Goal: Transaction & Acquisition: Purchase product/service

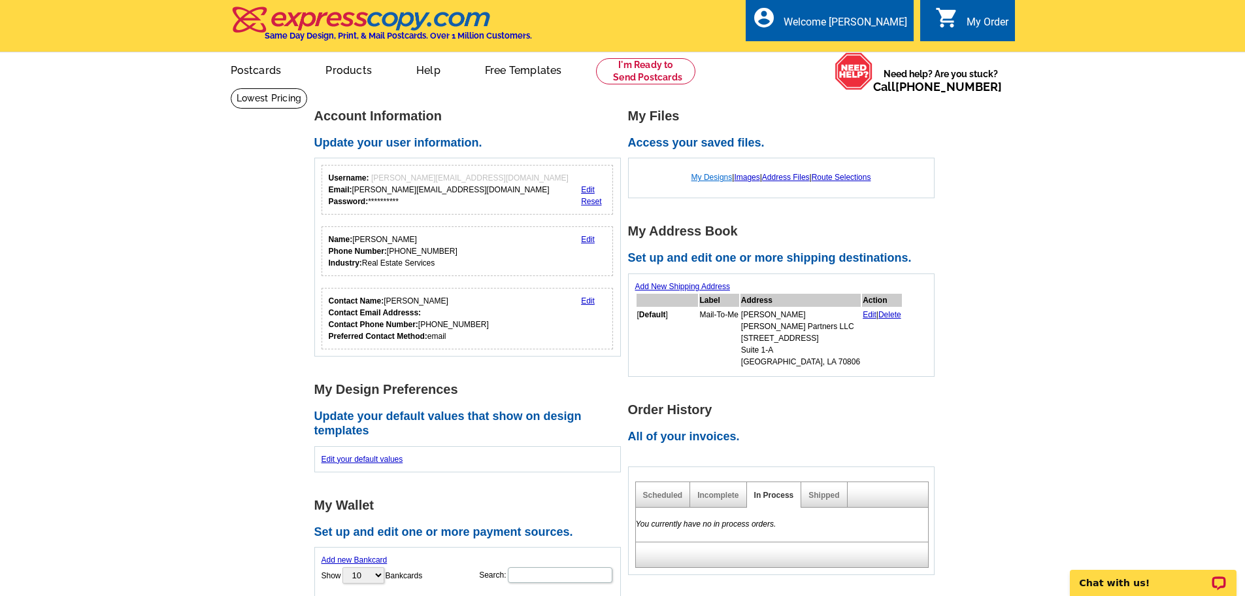
click at [697, 176] on link "My Designs" at bounding box center [712, 177] width 41 height 9
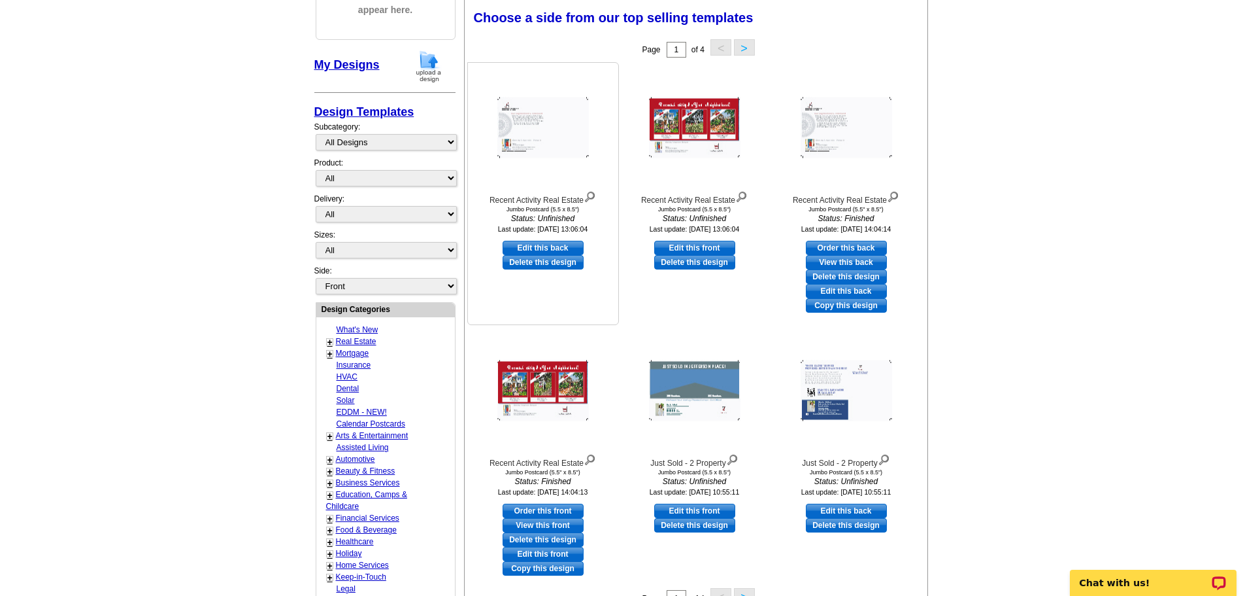
scroll to position [196, 0]
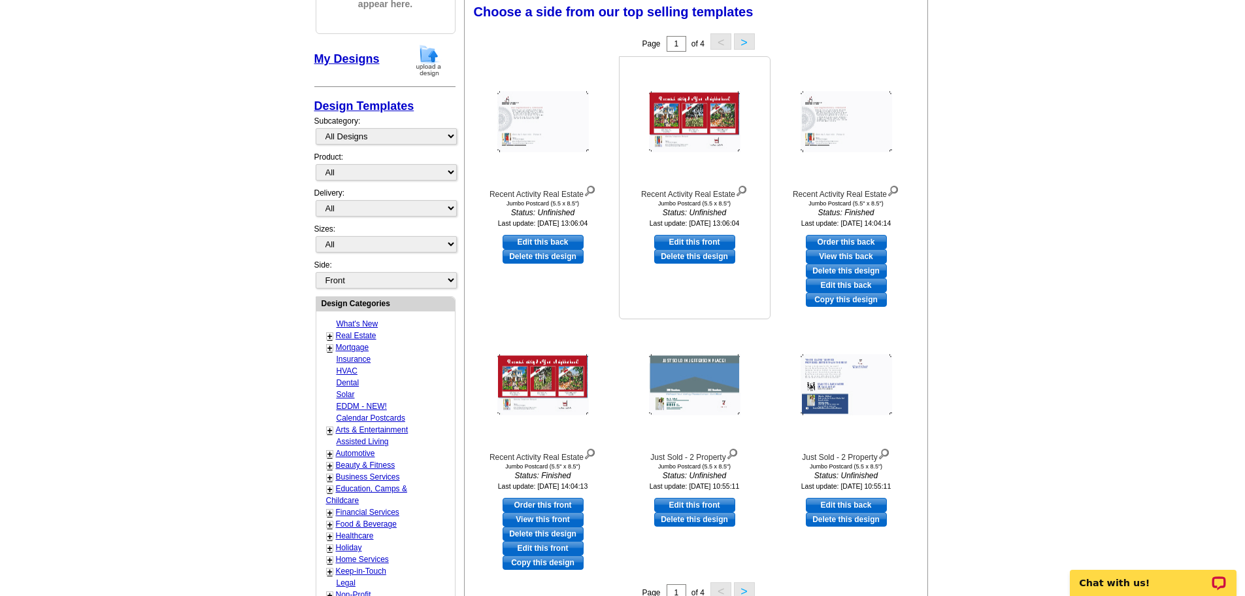
click at [699, 138] on img at bounding box center [695, 121] width 92 height 61
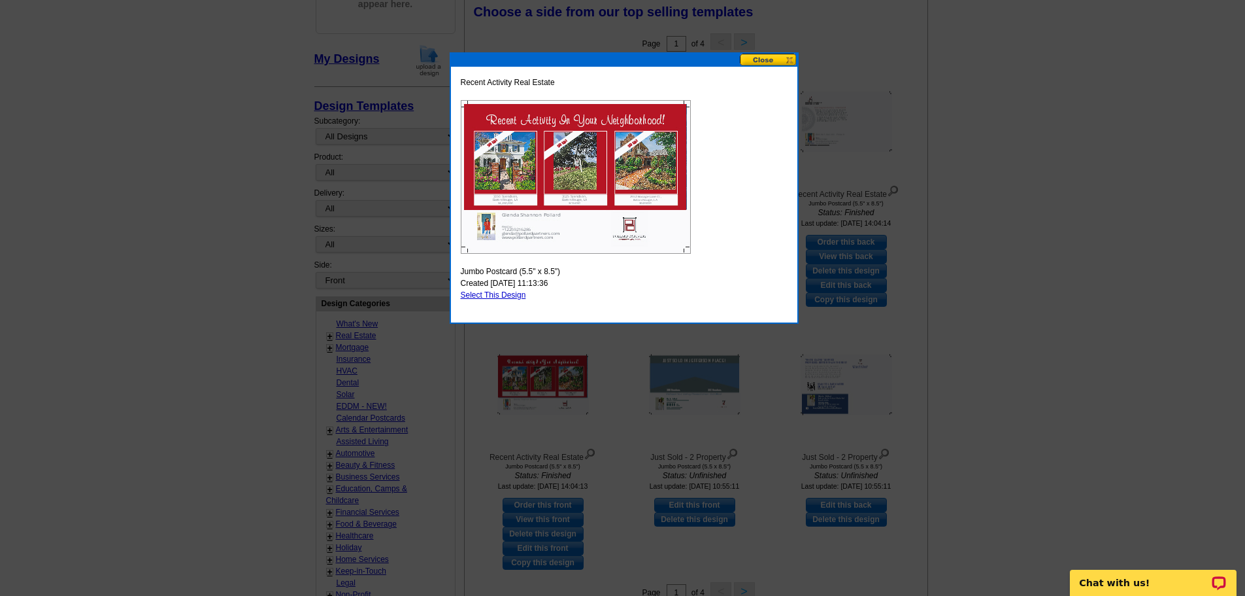
click at [503, 295] on link "Select This Design" at bounding box center [493, 294] width 65 height 9
select select "2"
select select "back"
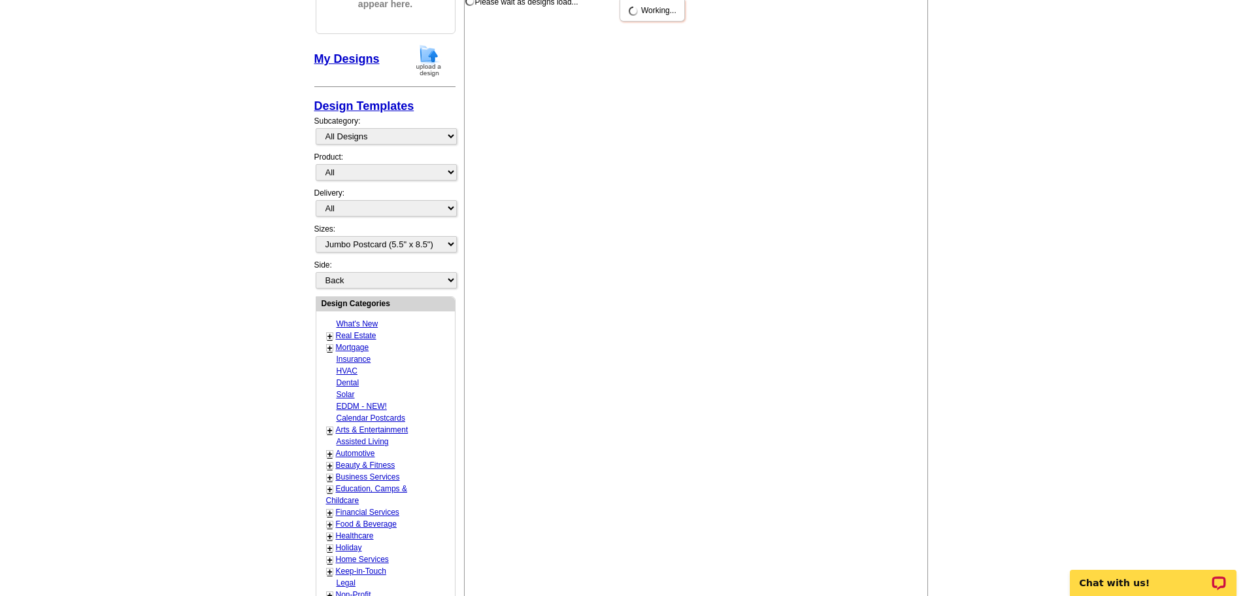
scroll to position [0, 0]
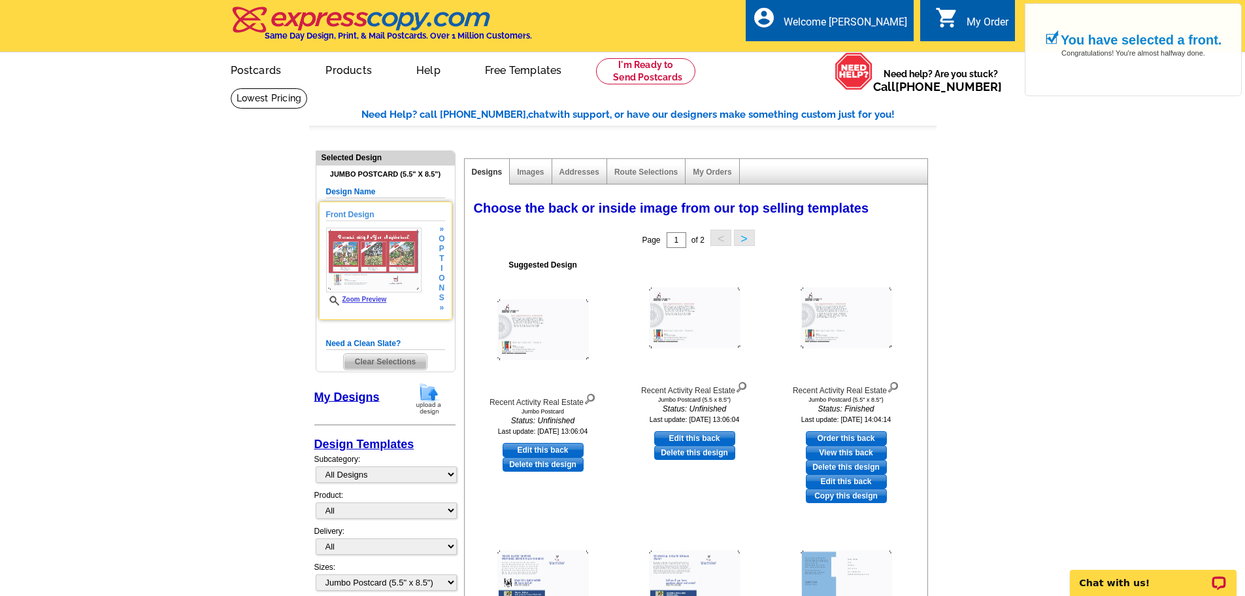
click at [393, 268] on img at bounding box center [373, 259] width 95 height 65
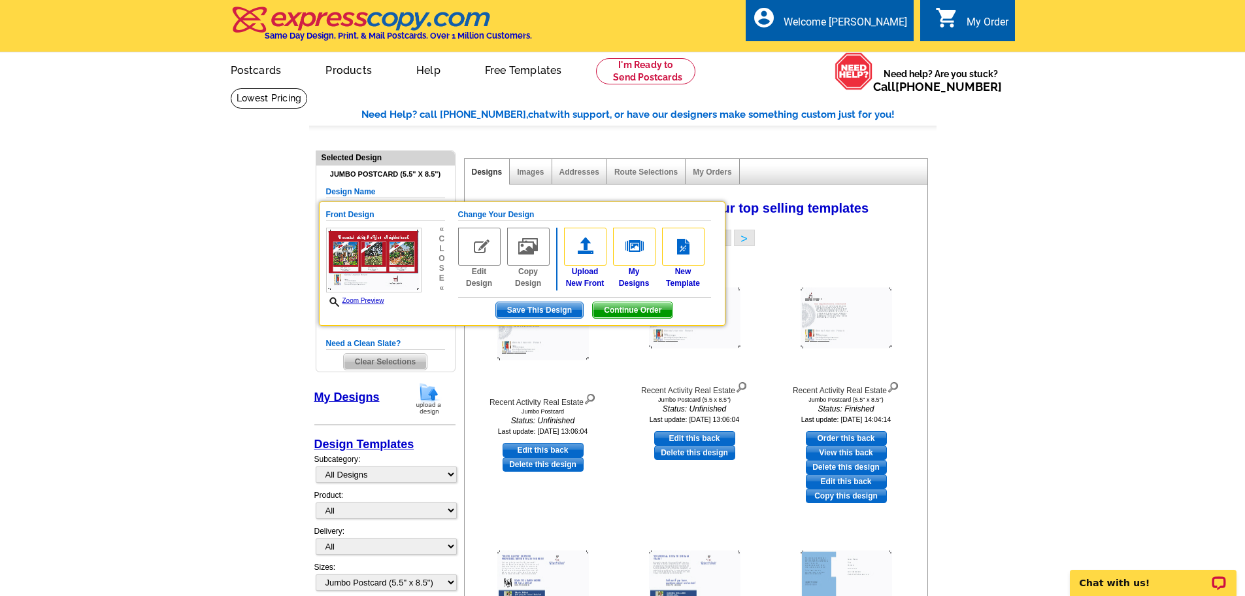
click at [911, 216] on div "Choose the back or inside image from our top selling templates Select one of th…" at bounding box center [698, 210] width 463 height 31
click at [876, 238] on div "Page 1 of 2 < >" at bounding box center [698, 239] width 463 height 26
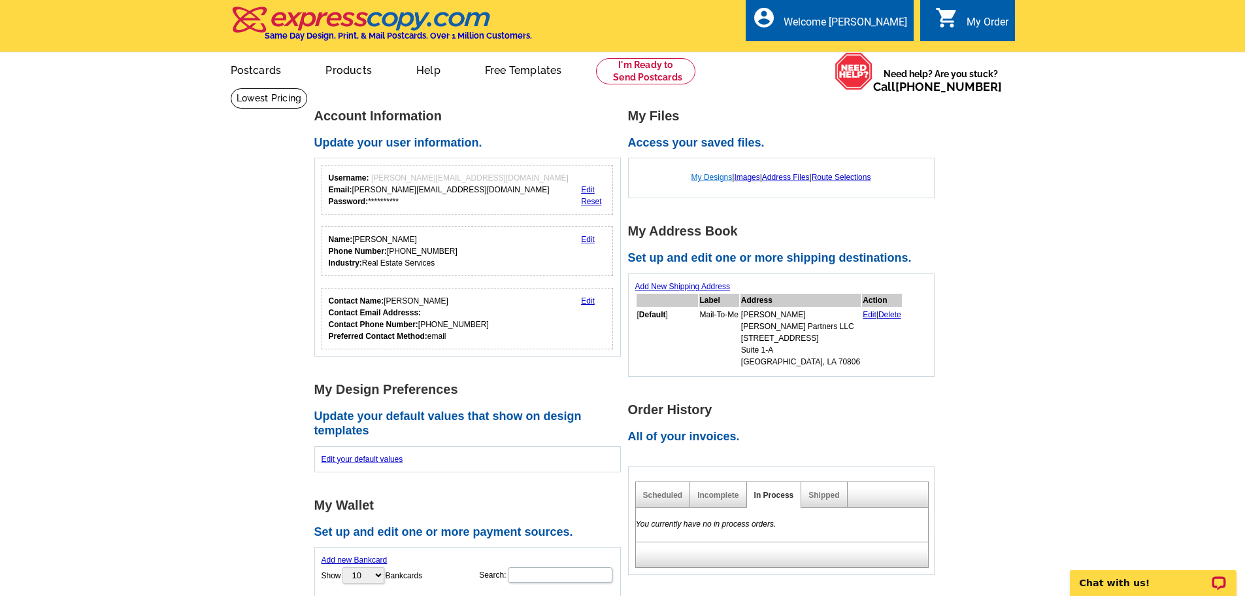
click at [712, 176] on link "My Designs" at bounding box center [712, 177] width 41 height 9
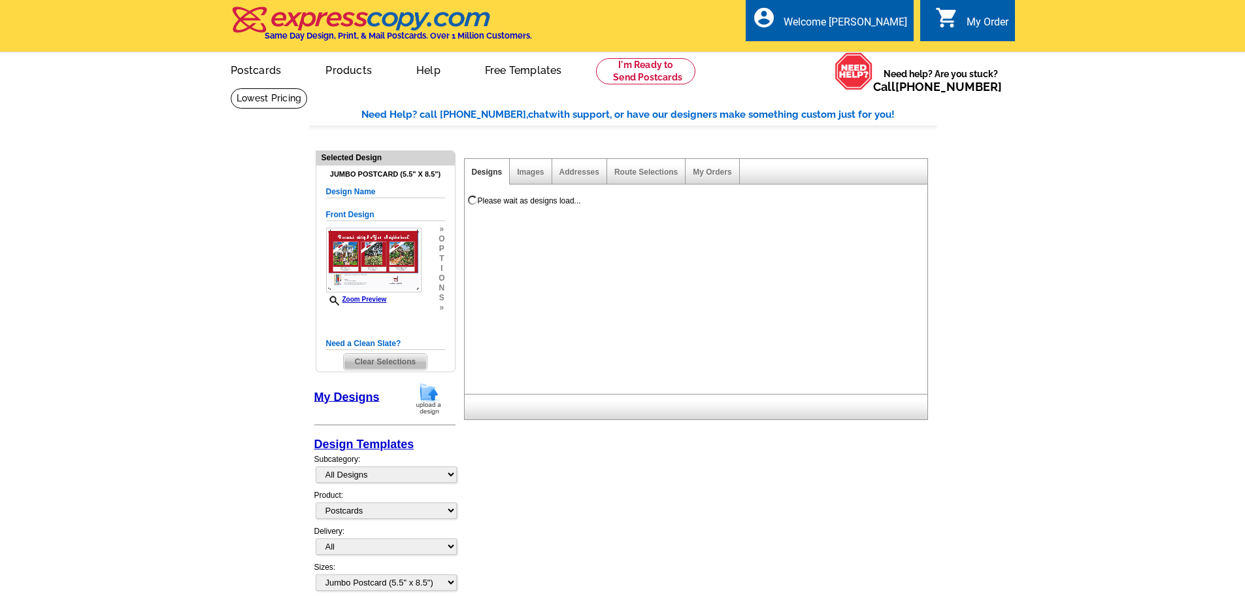
select select "1"
select select "2"
select select "back"
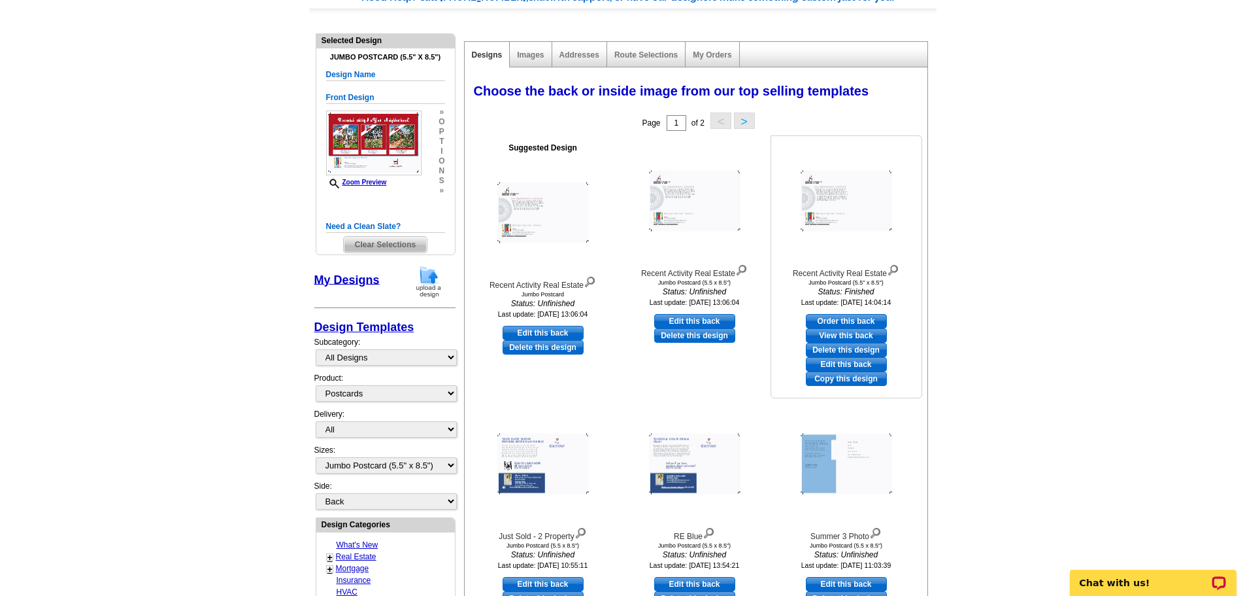
scroll to position [131, 0]
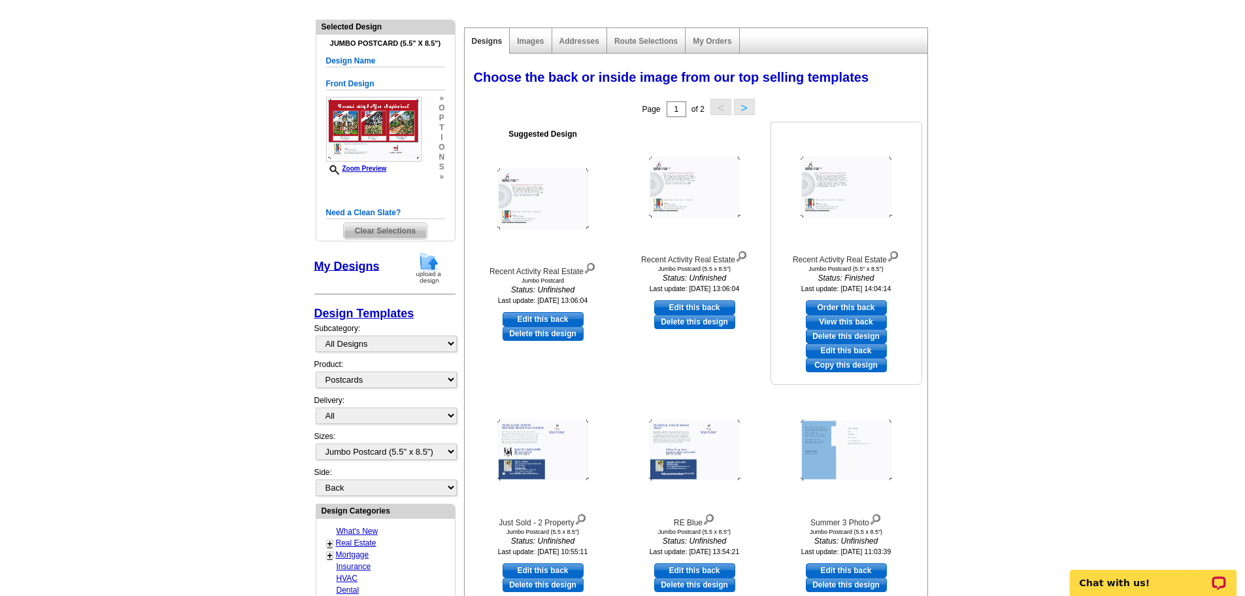
click at [868, 196] on img at bounding box center [847, 186] width 92 height 61
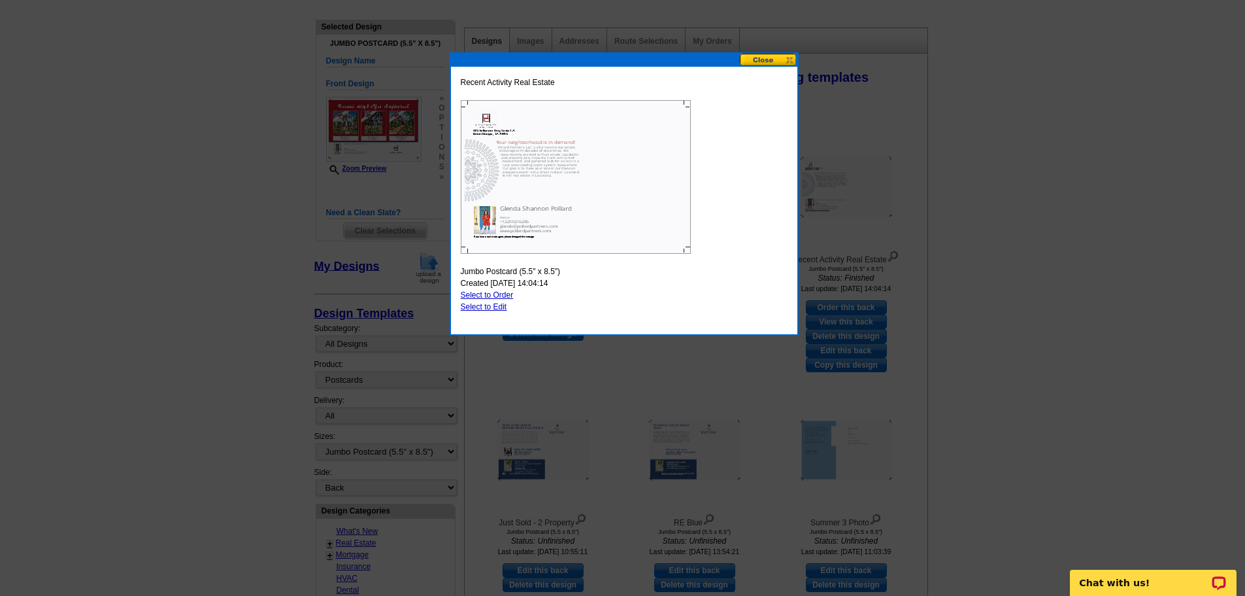
click at [757, 63] on button at bounding box center [769, 60] width 58 height 12
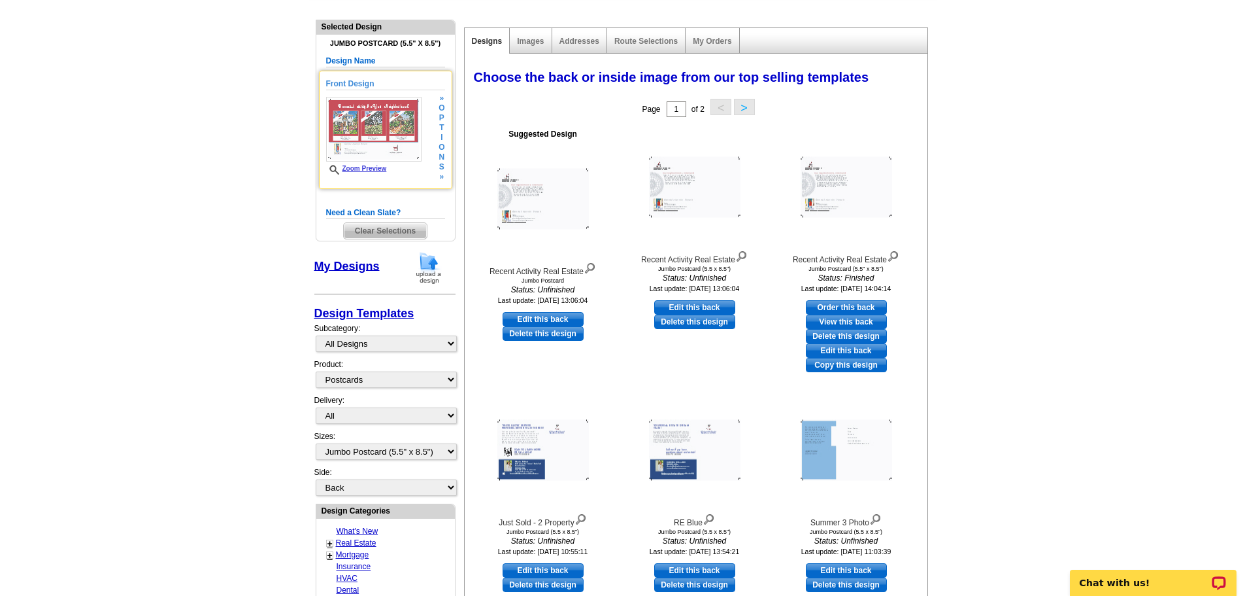
click at [391, 136] on img at bounding box center [373, 129] width 95 height 65
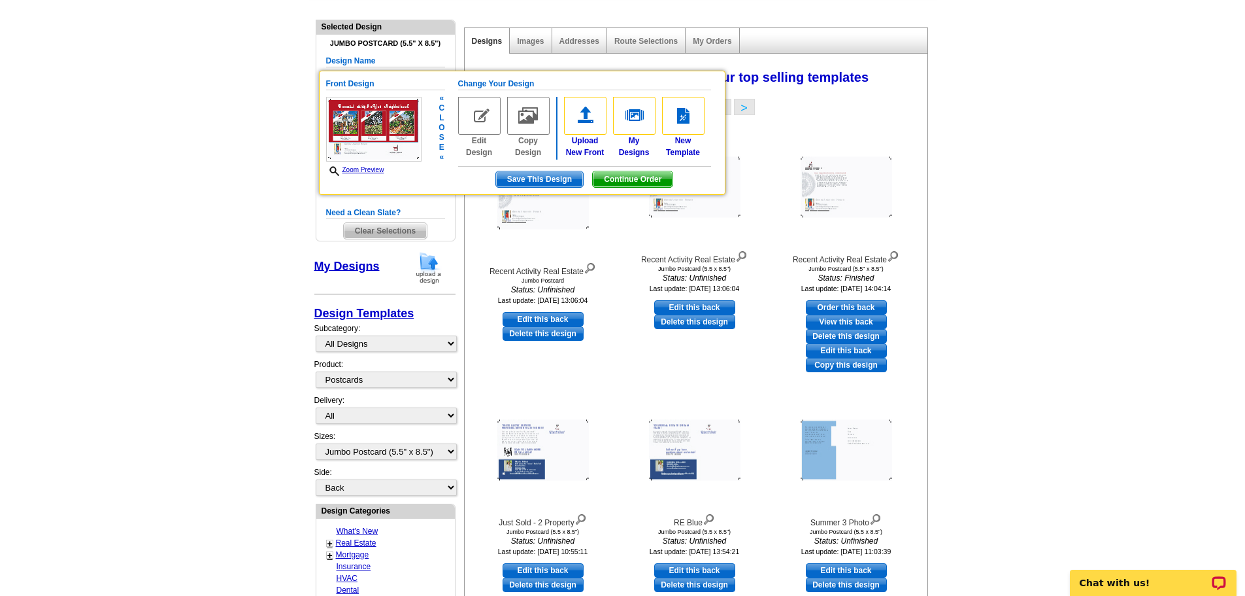
click at [487, 124] on img at bounding box center [479, 116] width 42 height 38
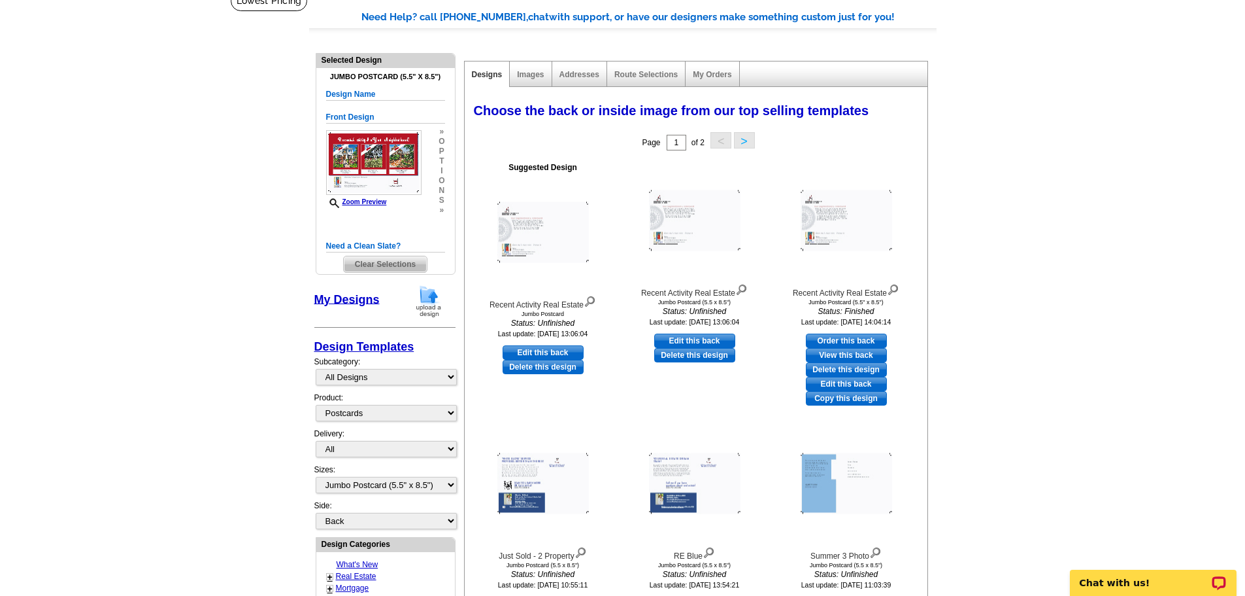
scroll to position [65, 0]
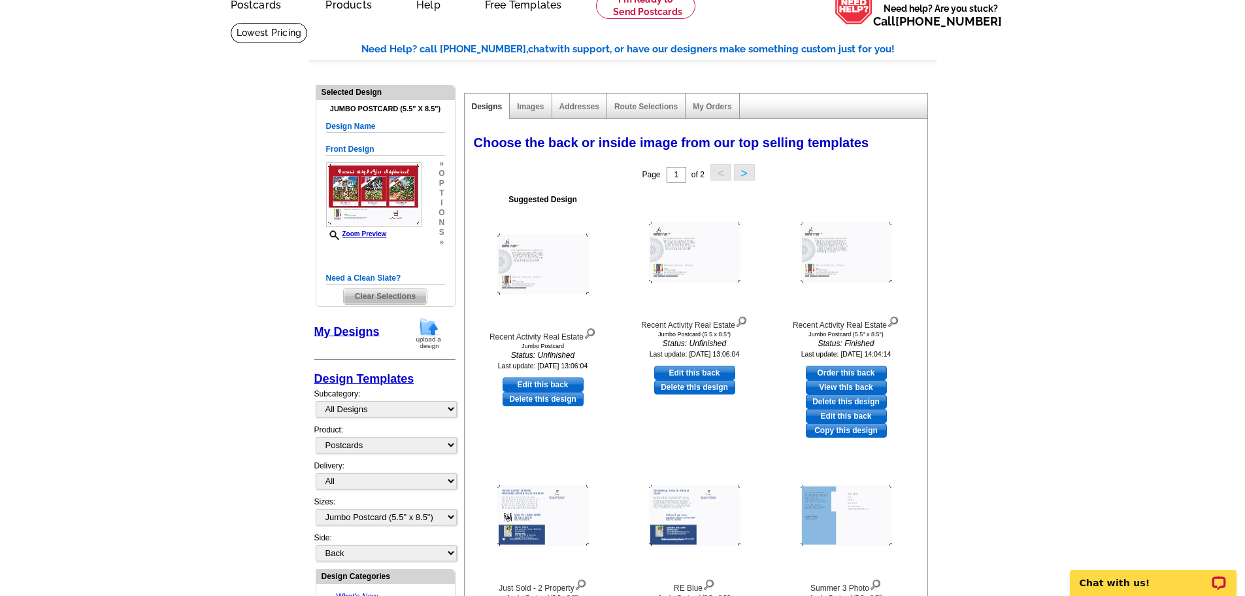
click at [331, 331] on link "My Designs" at bounding box center [346, 330] width 65 height 13
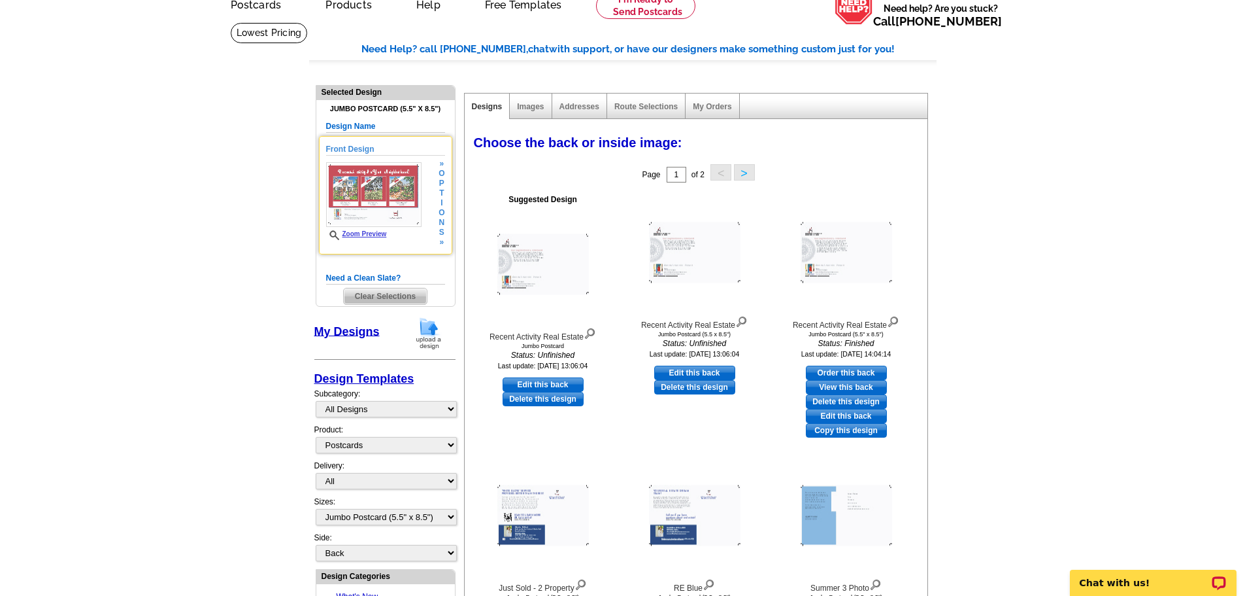
click at [368, 233] on link "Zoom Preview" at bounding box center [356, 233] width 61 height 7
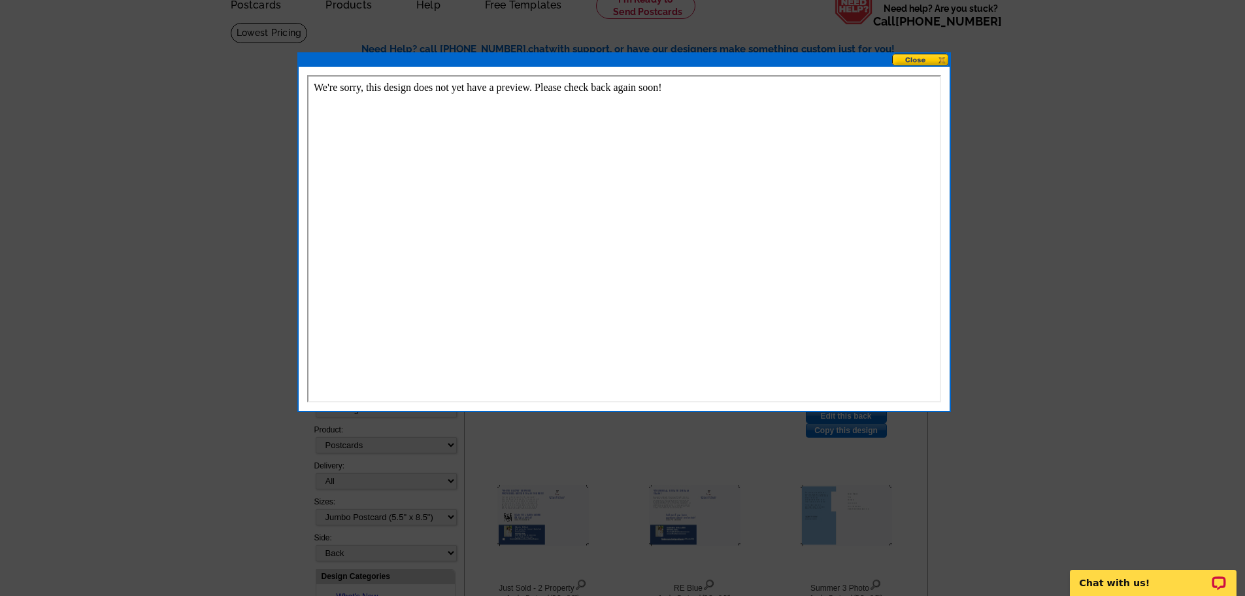
scroll to position [0, 0]
click at [904, 59] on button at bounding box center [921, 60] width 58 height 12
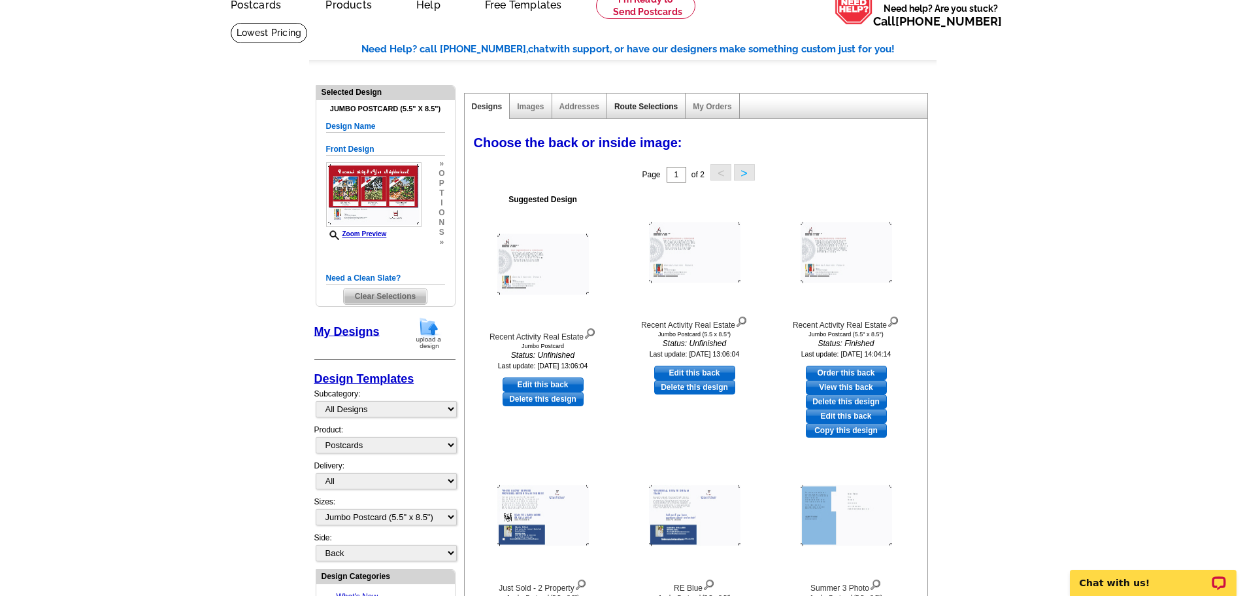
click at [639, 108] on link "Route Selections" at bounding box center [645, 106] width 63 height 9
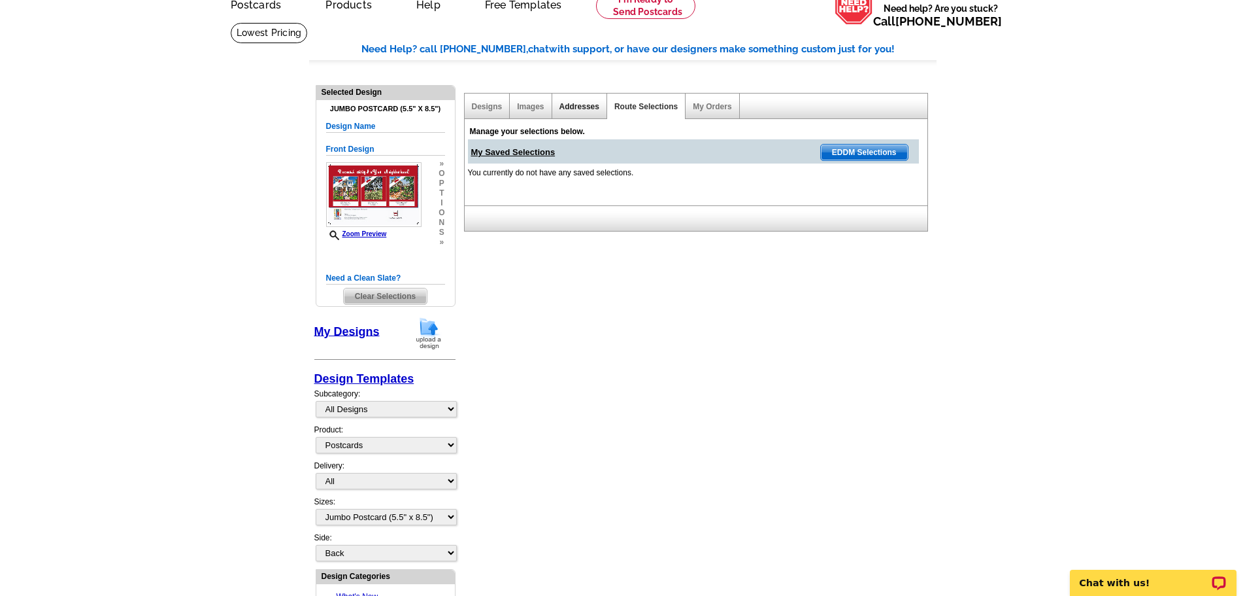
click at [565, 111] on link "Addresses" at bounding box center [580, 106] width 40 height 9
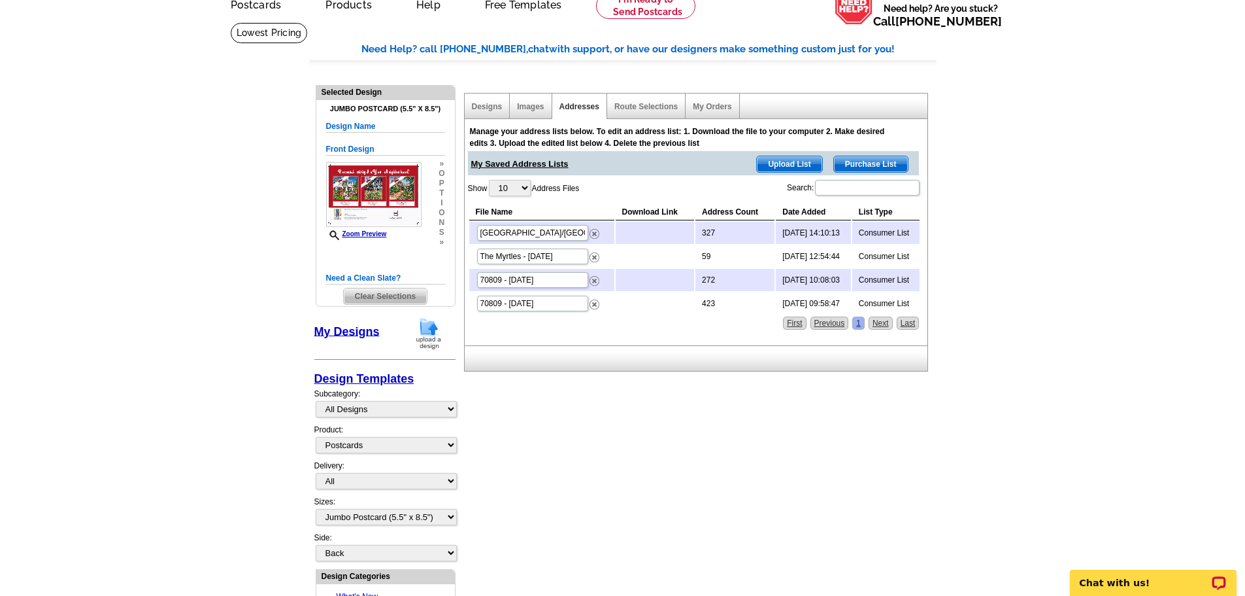
click at [862, 160] on span "Purchase List" at bounding box center [871, 164] width 74 height 16
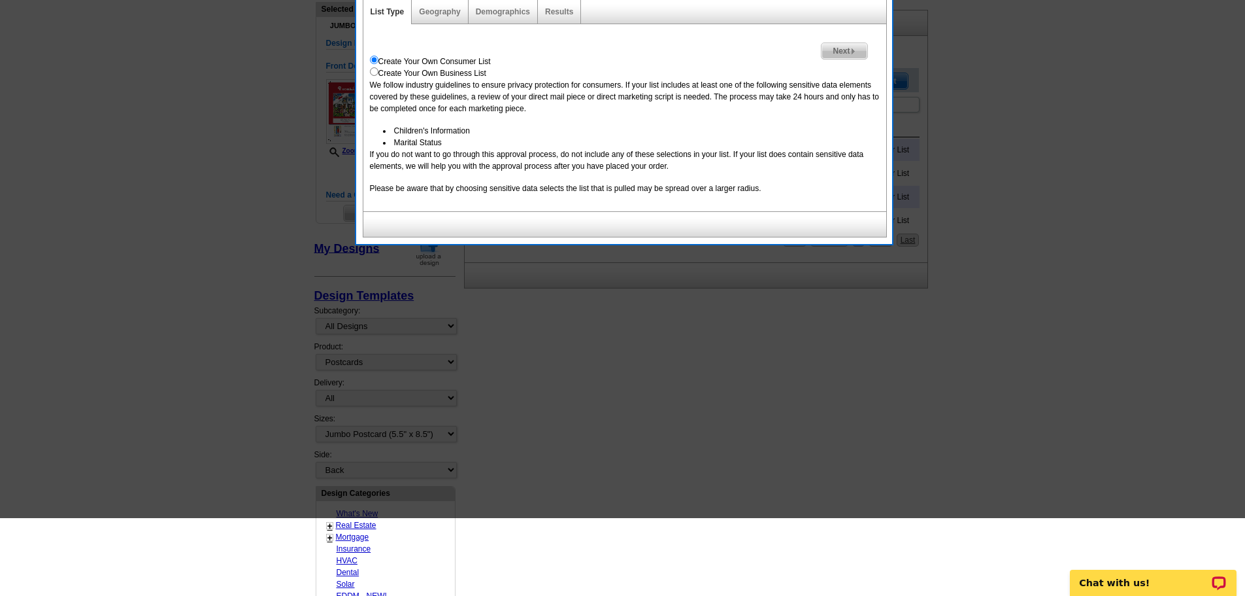
scroll to position [65, 0]
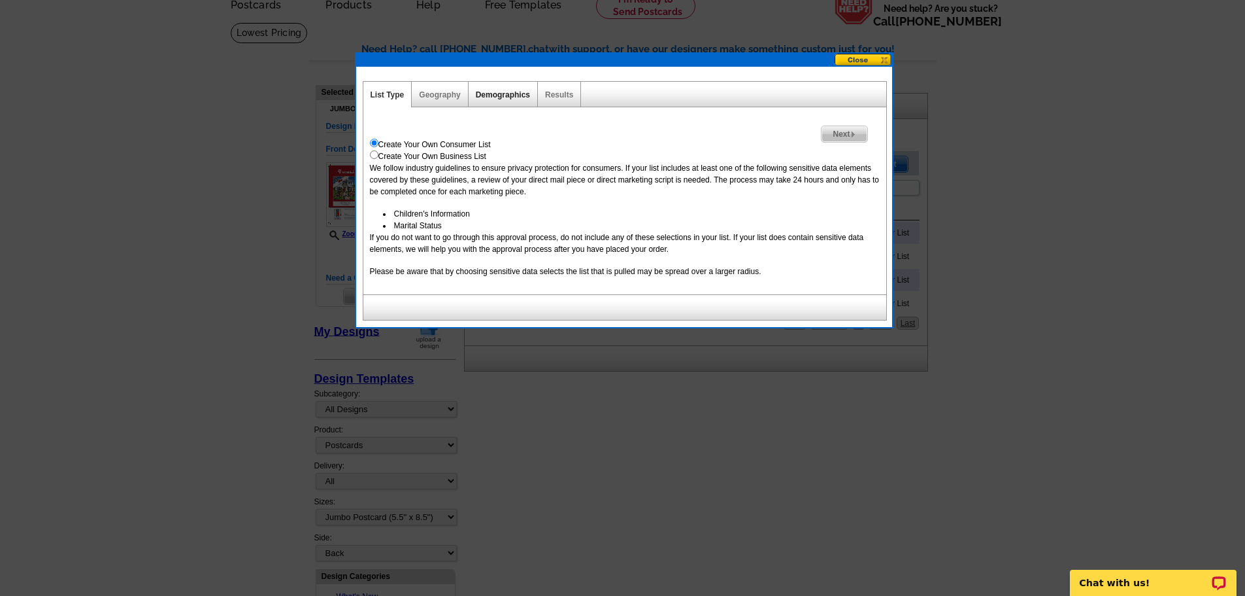
click at [517, 95] on link "Demographics" at bounding box center [503, 94] width 54 height 9
click at [441, 95] on link "Geography" at bounding box center [439, 94] width 41 height 9
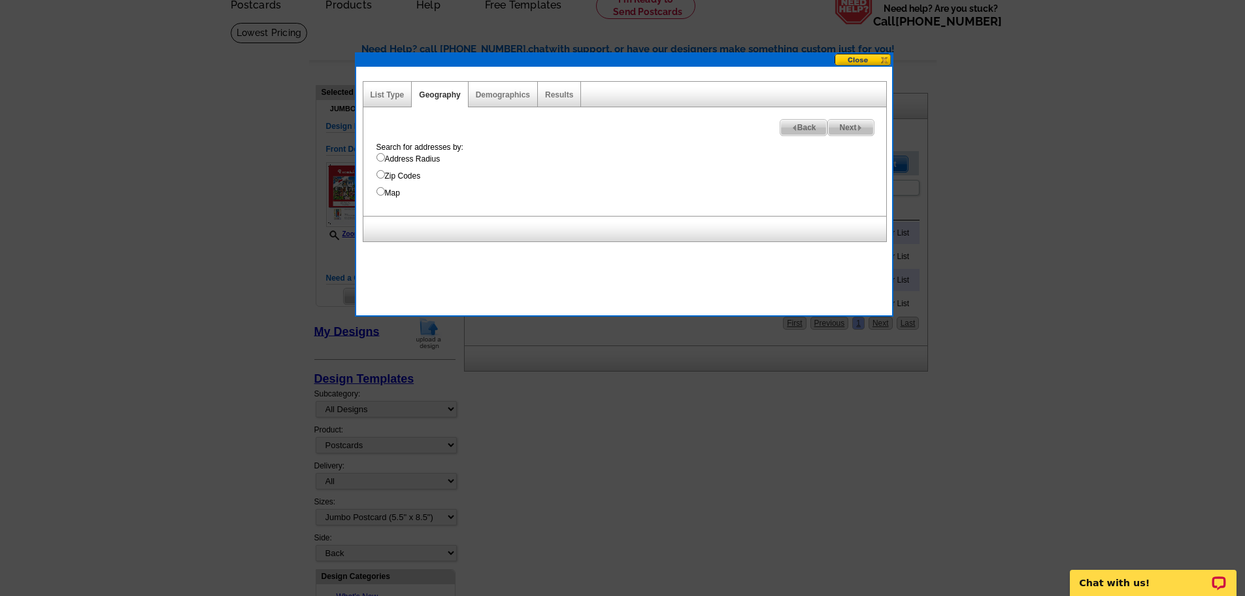
click at [384, 191] on input "Map" at bounding box center [381, 191] width 8 height 8
radio input "true"
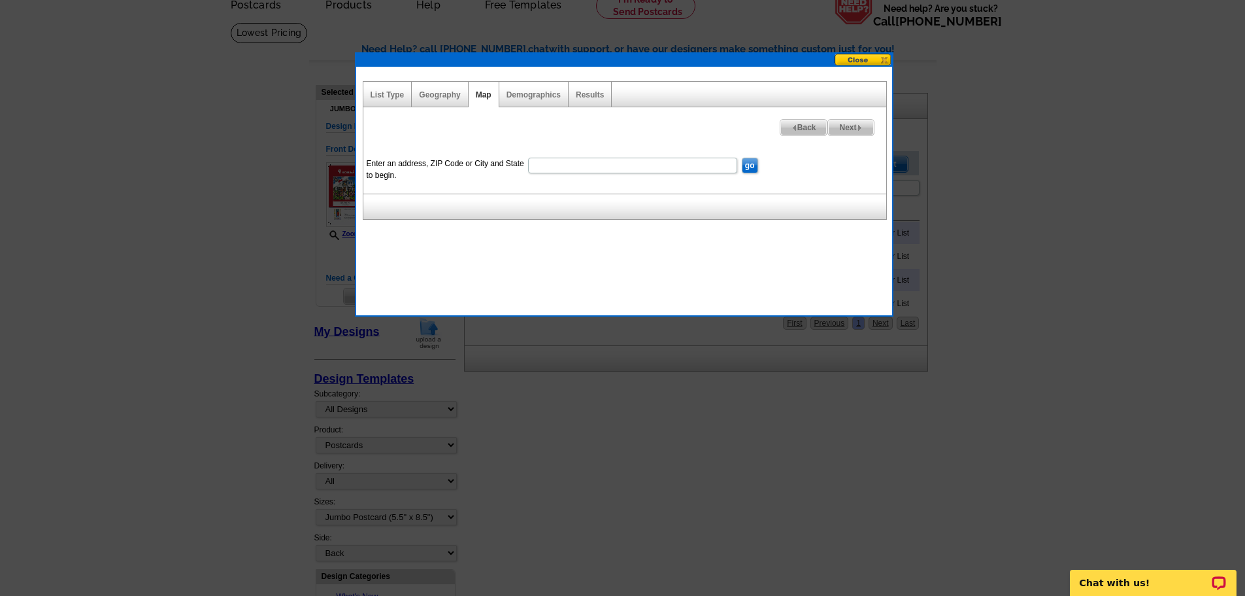
click at [837, 124] on span "Next" at bounding box center [850, 128] width 45 height 16
select select
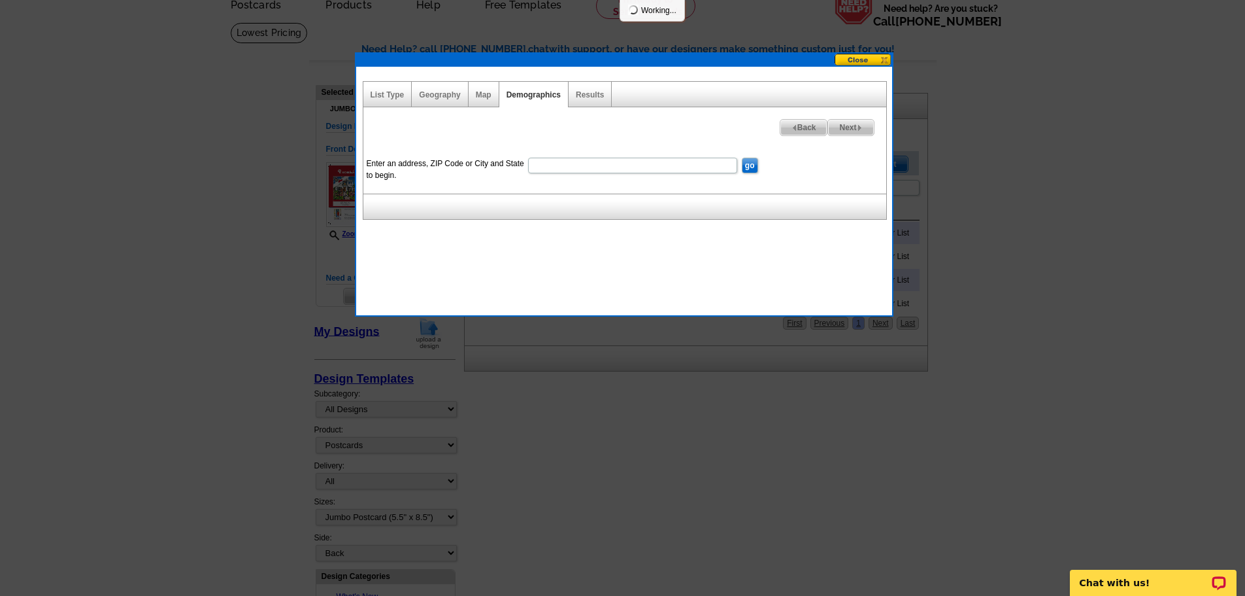
select select
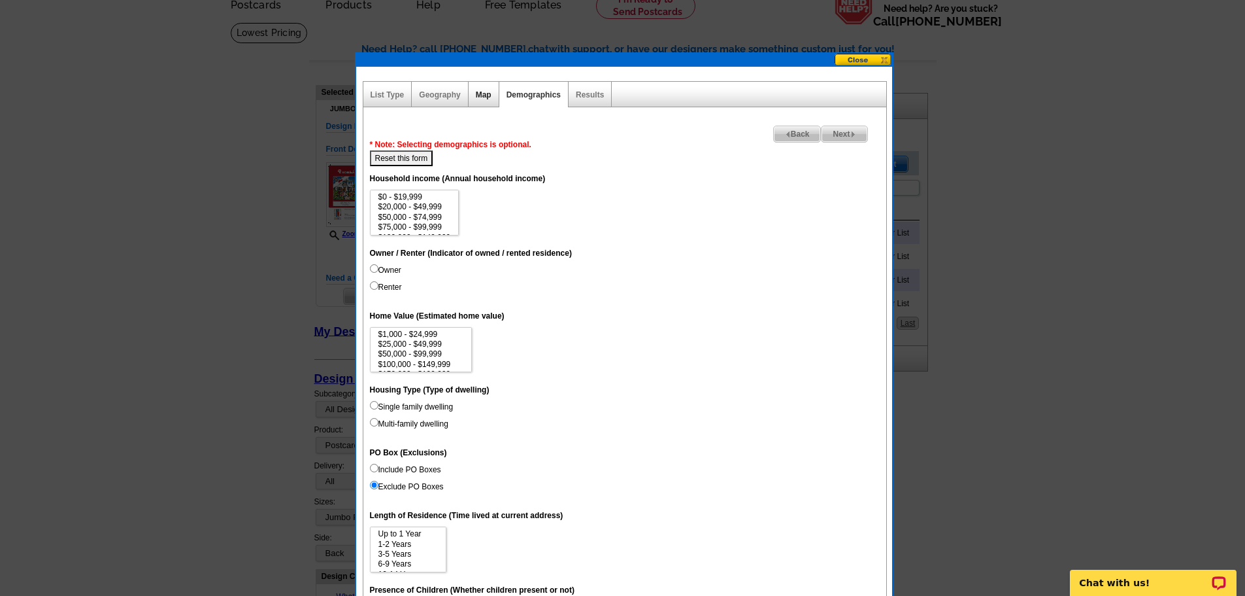
click at [488, 95] on link "Map" at bounding box center [484, 94] width 16 height 9
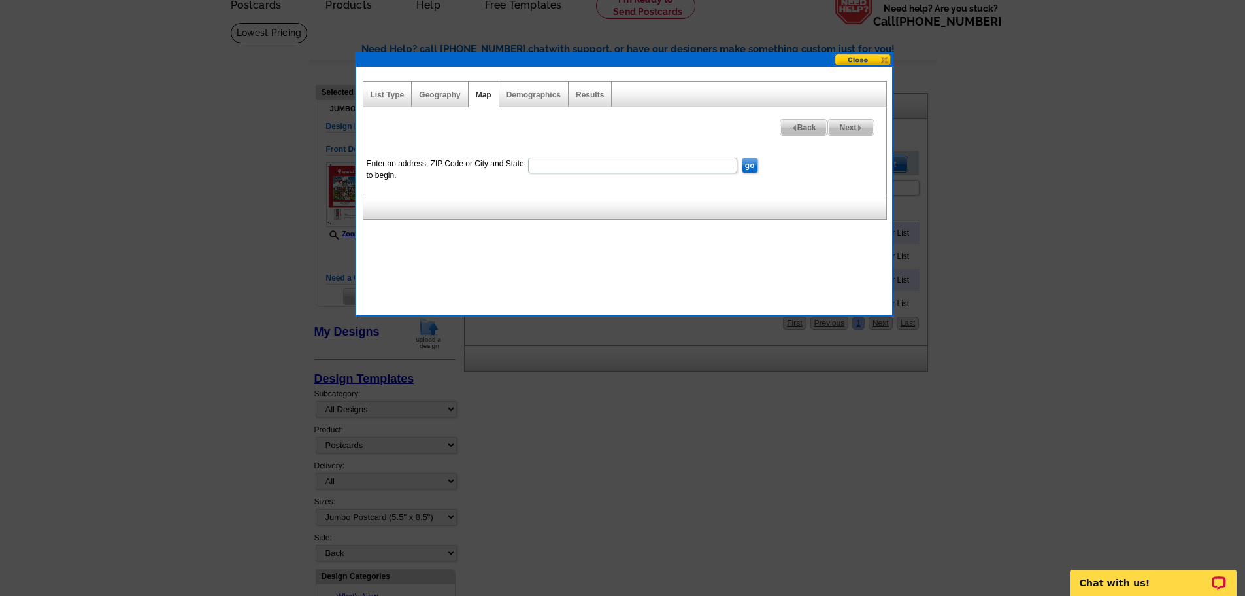
click at [584, 163] on input "Enter an address, ZIP Code or City and State to begin." at bounding box center [632, 166] width 209 height 16
type input "70809"
click at [754, 165] on input "go" at bounding box center [750, 166] width 16 height 16
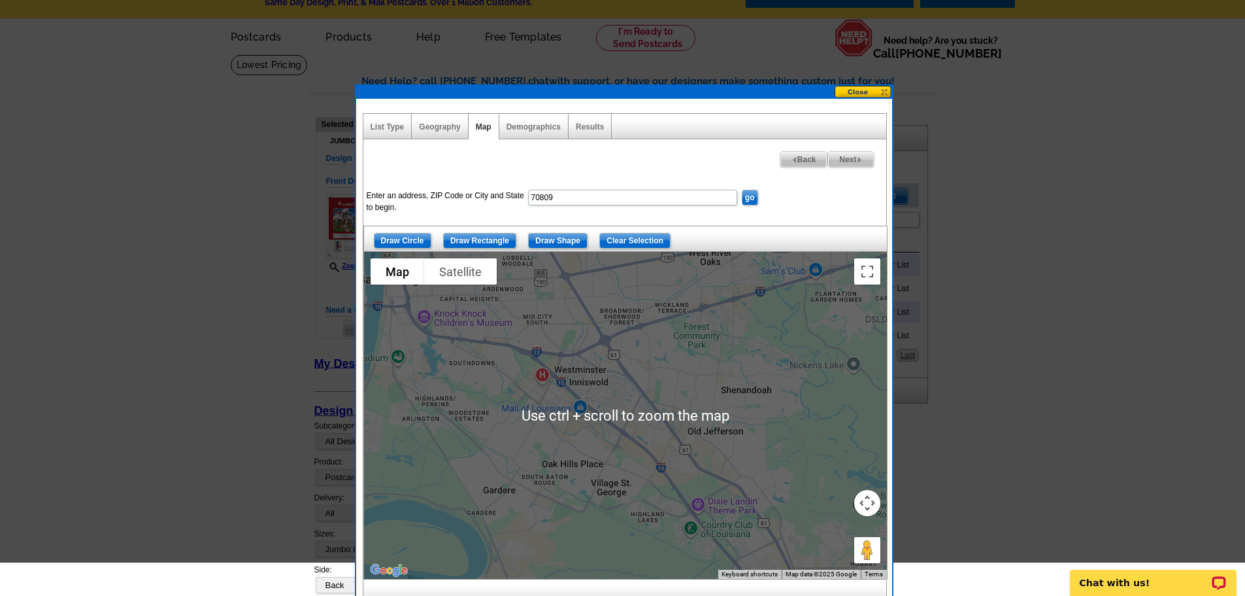
scroll to position [65, 0]
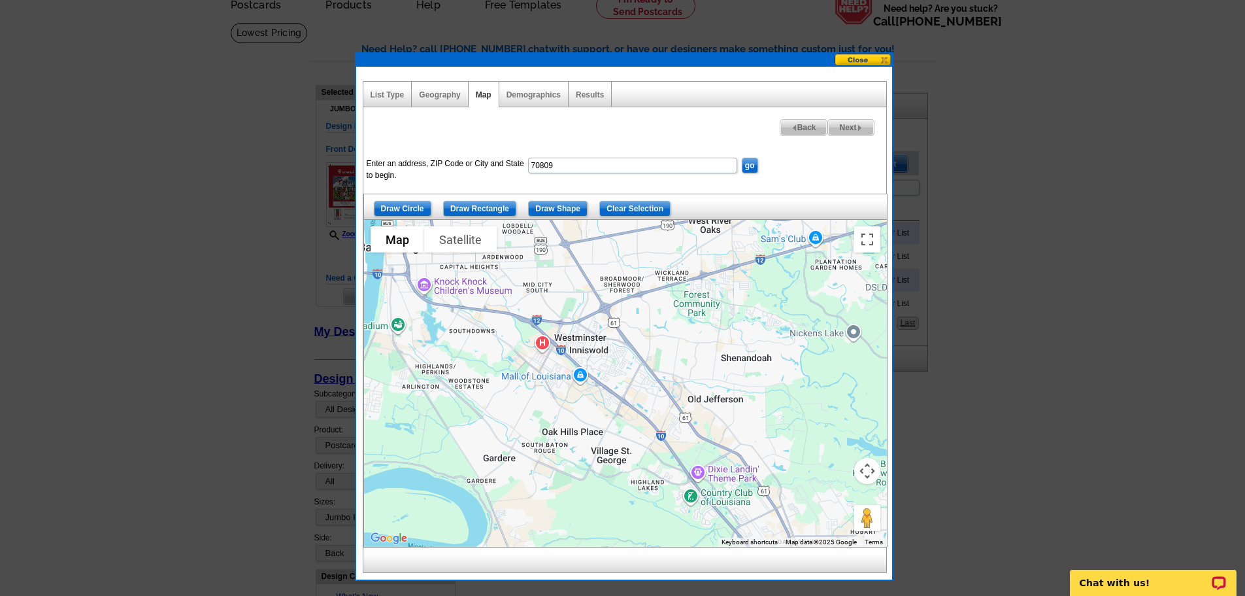
click at [869, 463] on button "Map camera controls" at bounding box center [867, 471] width 26 height 26
click at [838, 435] on button "Zoom in" at bounding box center [835, 438] width 26 height 26
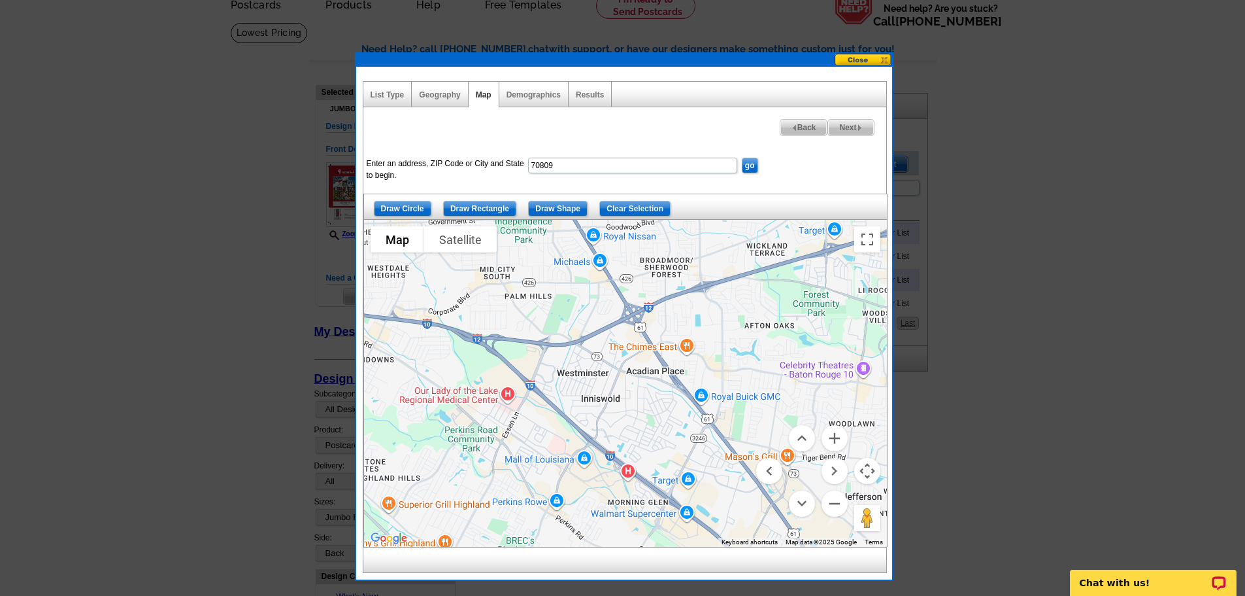
drag, startPoint x: 708, startPoint y: 350, endPoint x: 756, endPoint y: 433, distance: 95.8
click at [756, 433] on div "Use ctrl + scroll to zoom the map Map Terrain Satellite Labels Keyboard shortcu…" at bounding box center [625, 383] width 523 height 327
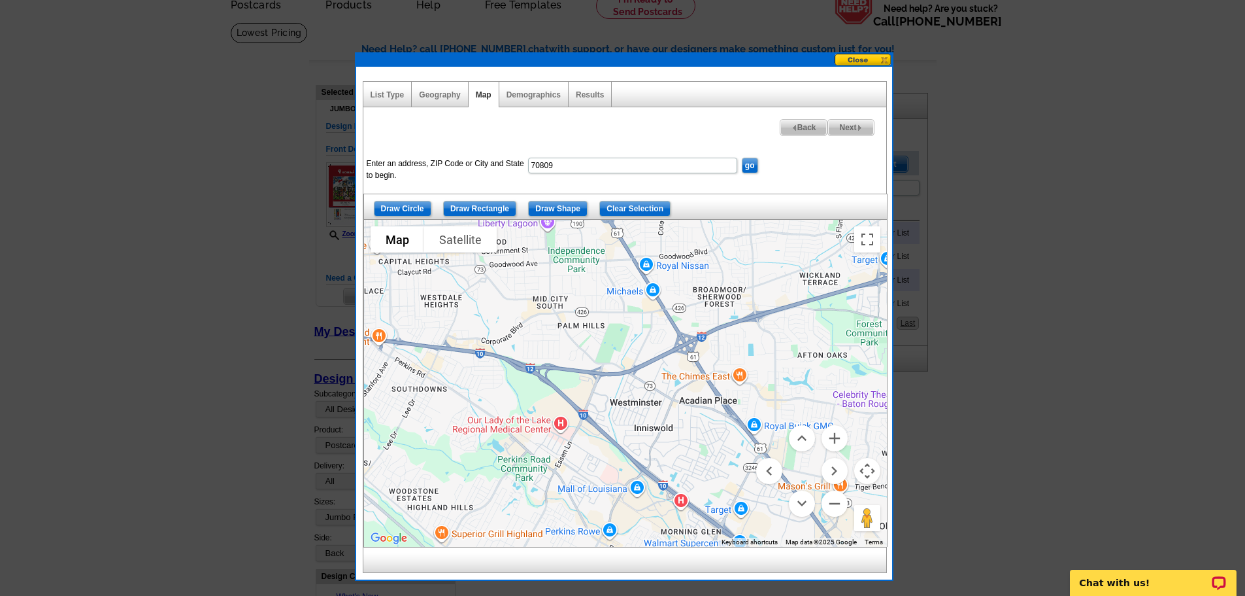
drag, startPoint x: 620, startPoint y: 368, endPoint x: 673, endPoint y: 400, distance: 61.9
click at [673, 400] on div at bounding box center [625, 383] width 523 height 327
click at [835, 439] on button "Zoom in" at bounding box center [835, 438] width 26 height 26
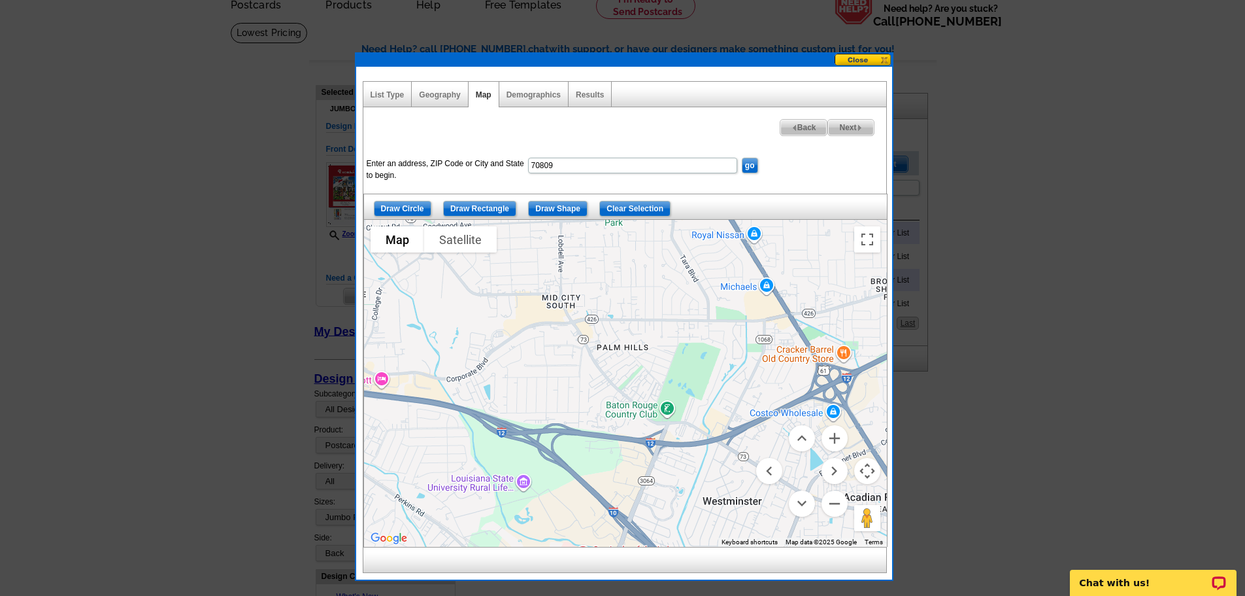
drag, startPoint x: 579, startPoint y: 316, endPoint x: 667, endPoint y: 399, distance: 120.2
click at [667, 399] on div at bounding box center [625, 383] width 523 height 327
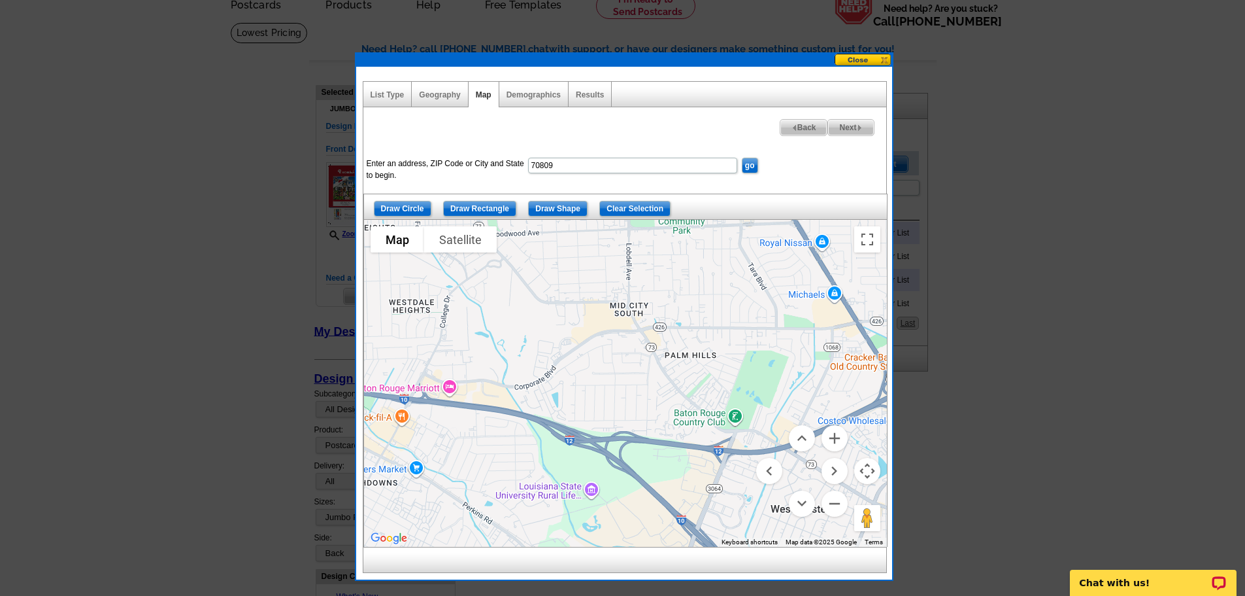
drag, startPoint x: 558, startPoint y: 363, endPoint x: 628, endPoint y: 372, distance: 71.1
click at [628, 372] on div at bounding box center [625, 383] width 523 height 327
click at [834, 435] on button "Zoom in" at bounding box center [835, 438] width 26 height 26
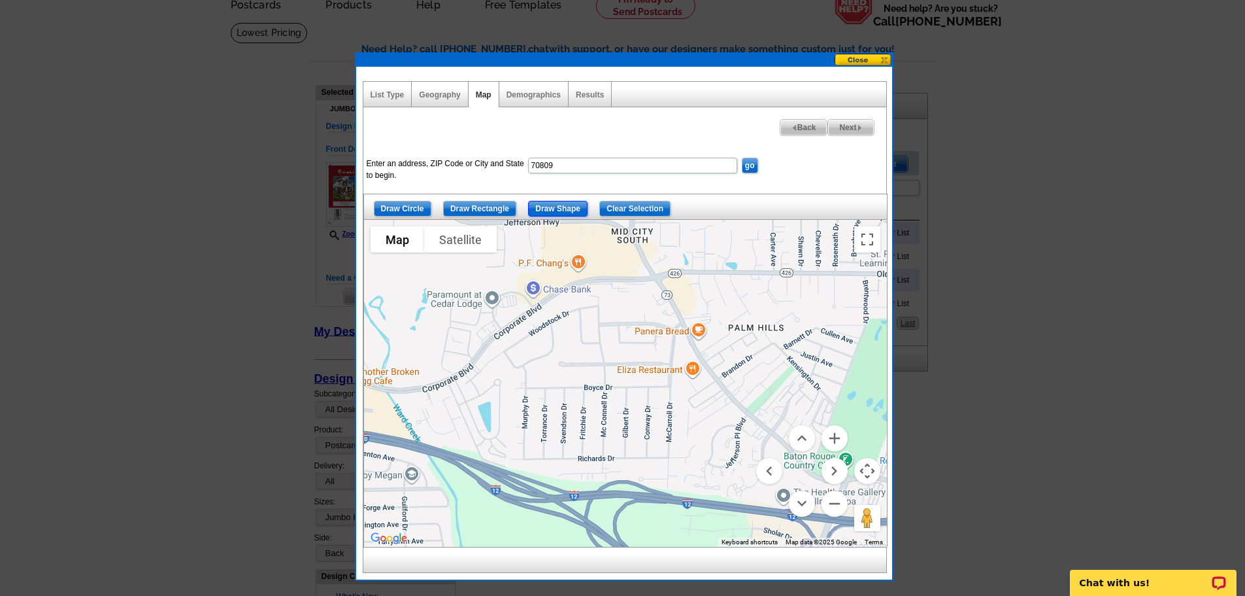
click at [558, 210] on input "Draw Shape" at bounding box center [557, 209] width 59 height 16
click at [703, 454] on div at bounding box center [625, 383] width 523 height 327
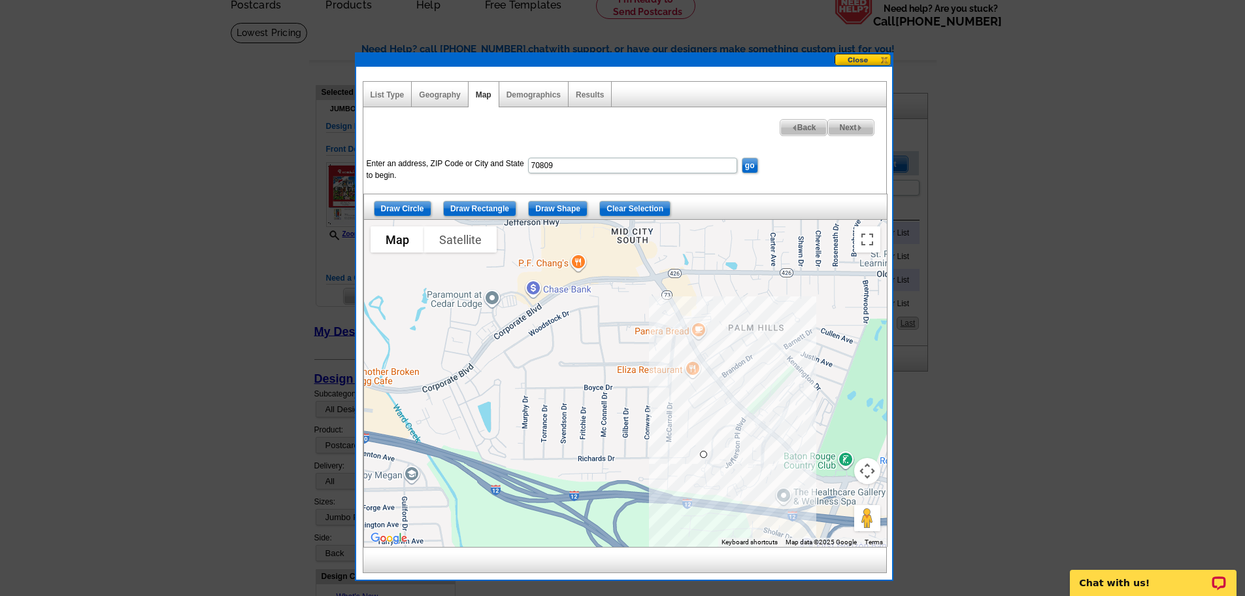
click at [675, 493] on div at bounding box center [625, 383] width 523 height 327
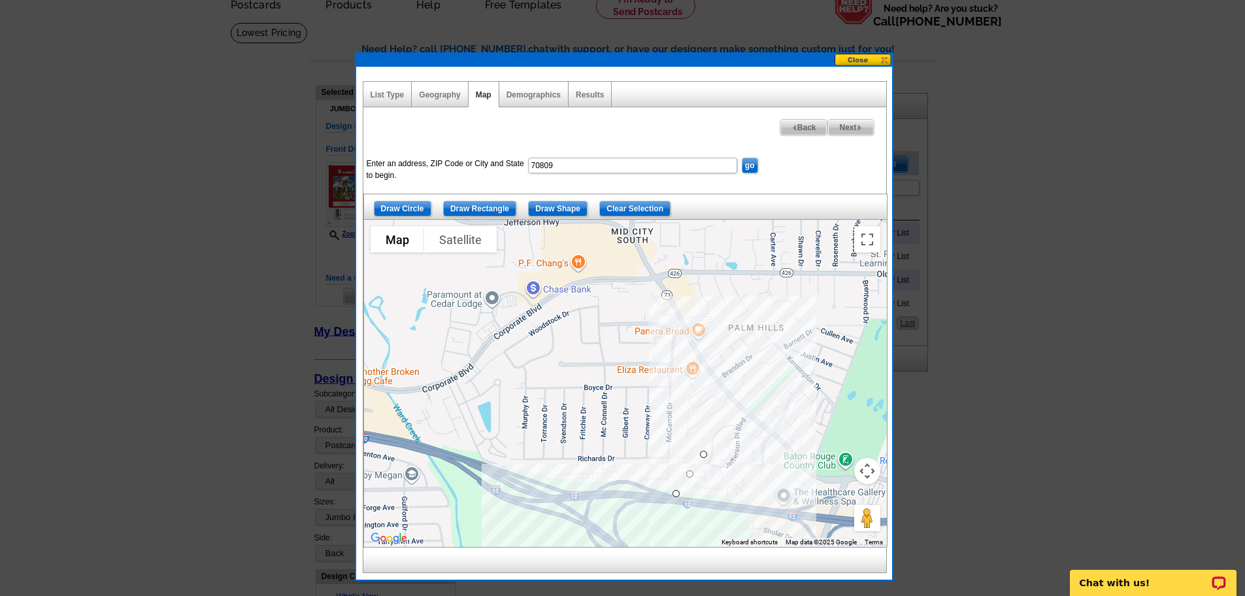
click at [589, 481] on div at bounding box center [625, 383] width 523 height 327
click at [514, 471] on div at bounding box center [625, 383] width 523 height 327
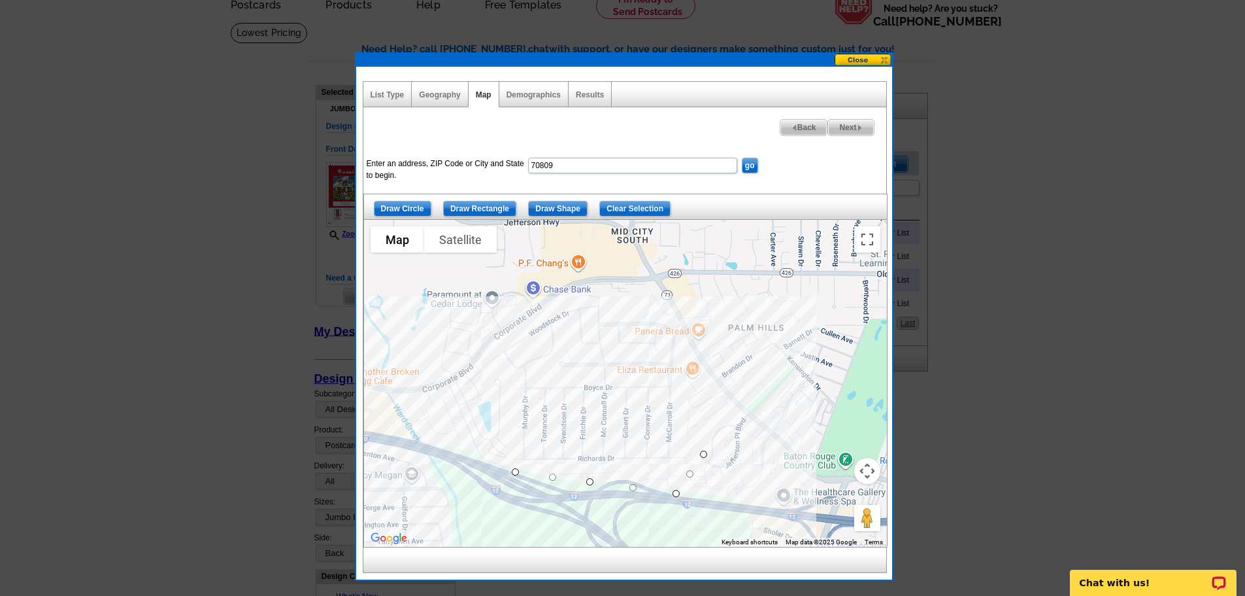
click at [424, 438] on div at bounding box center [625, 383] width 523 height 327
click at [401, 401] on div at bounding box center [625, 383] width 523 height 327
click at [463, 380] on div at bounding box center [625, 383] width 523 height 327
click at [496, 346] on div at bounding box center [625, 383] width 523 height 327
click at [566, 300] on div at bounding box center [625, 383] width 523 height 327
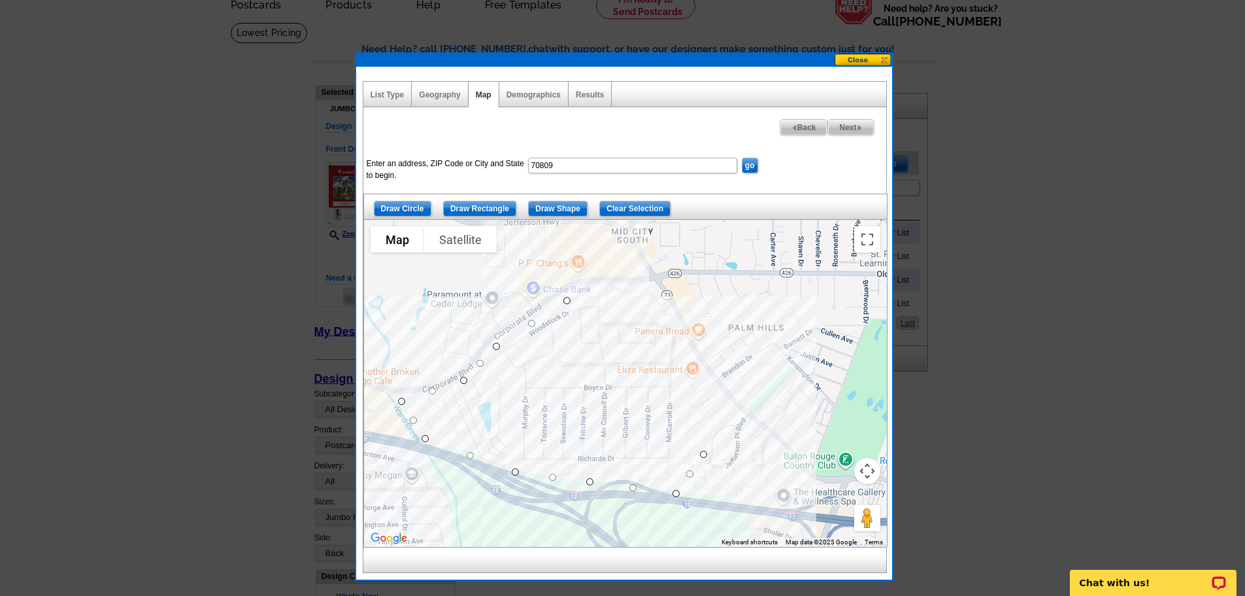
click at [590, 290] on div at bounding box center [625, 383] width 523 height 327
click at [609, 295] on div at bounding box center [625, 383] width 523 height 327
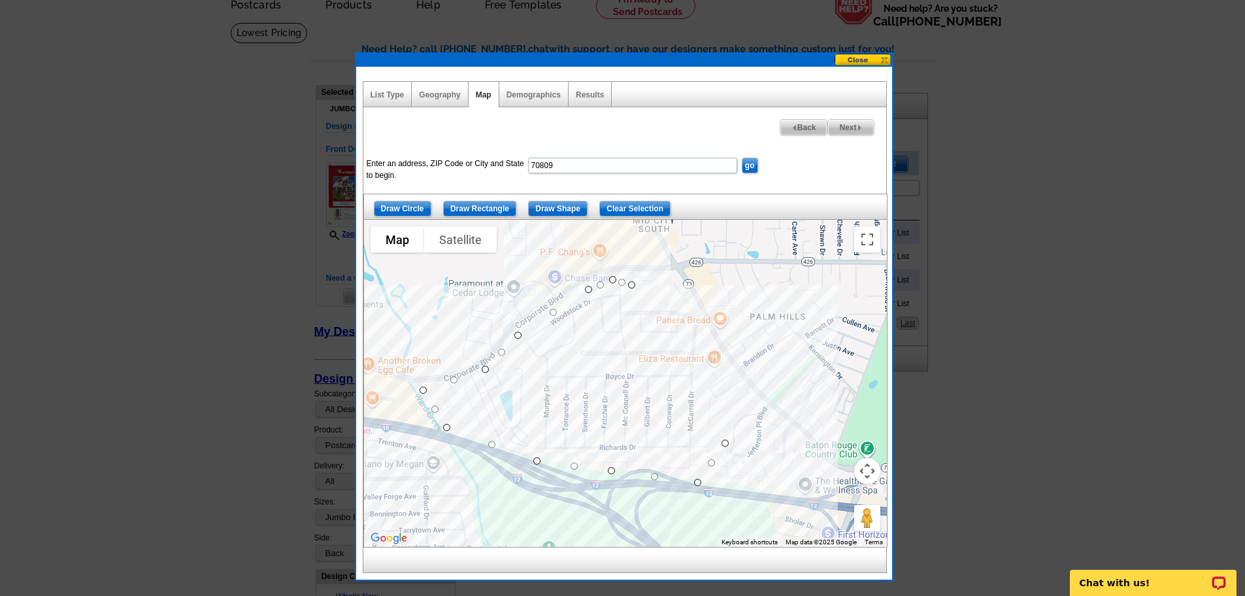
drag, startPoint x: 609, startPoint y: 296, endPoint x: 632, endPoint y: 284, distance: 25.7
click at [632, 284] on div at bounding box center [625, 383] width 523 height 327
click at [661, 284] on div at bounding box center [625, 383] width 523 height 327
click at [697, 314] on div at bounding box center [625, 383] width 523 height 327
click at [705, 326] on div at bounding box center [625, 383] width 523 height 327
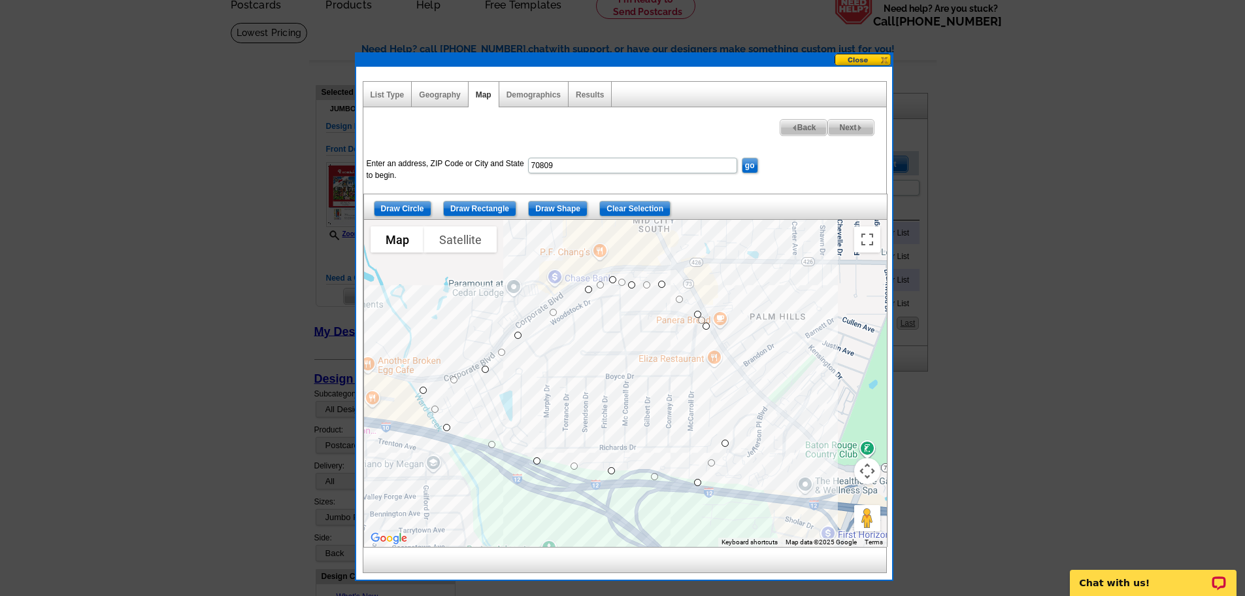
click at [705, 435] on div at bounding box center [625, 383] width 523 height 327
click at [718, 426] on div at bounding box center [625, 383] width 523 height 327
click at [727, 441] on div at bounding box center [625, 383] width 523 height 327
click at [857, 126] on img at bounding box center [860, 128] width 6 height 6
select select
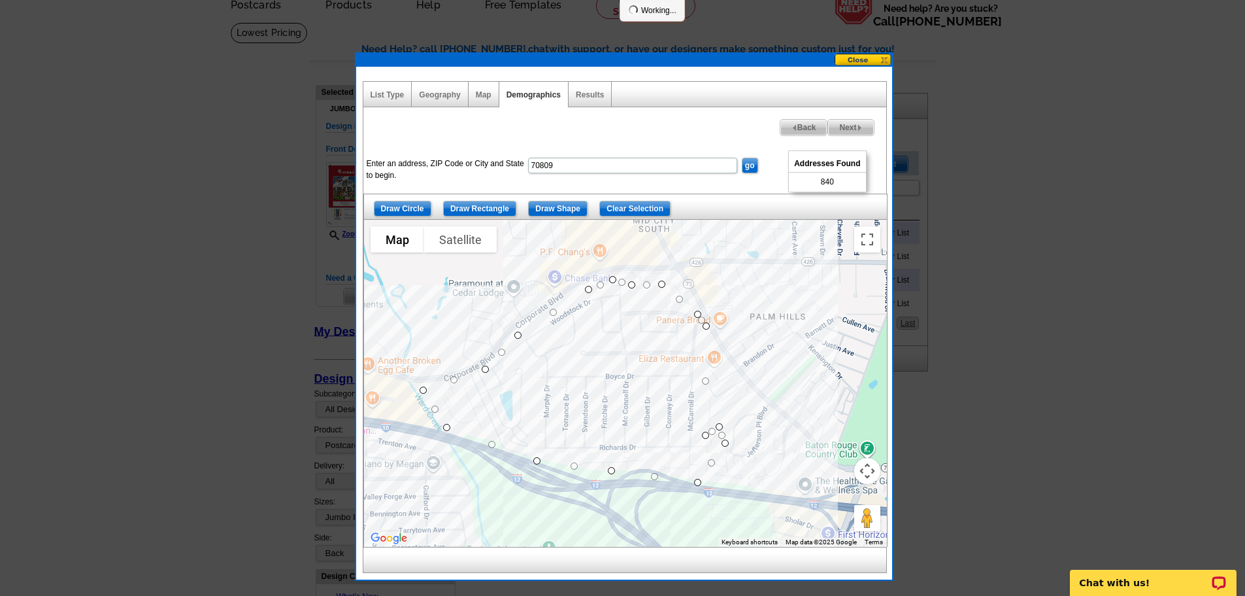
select select
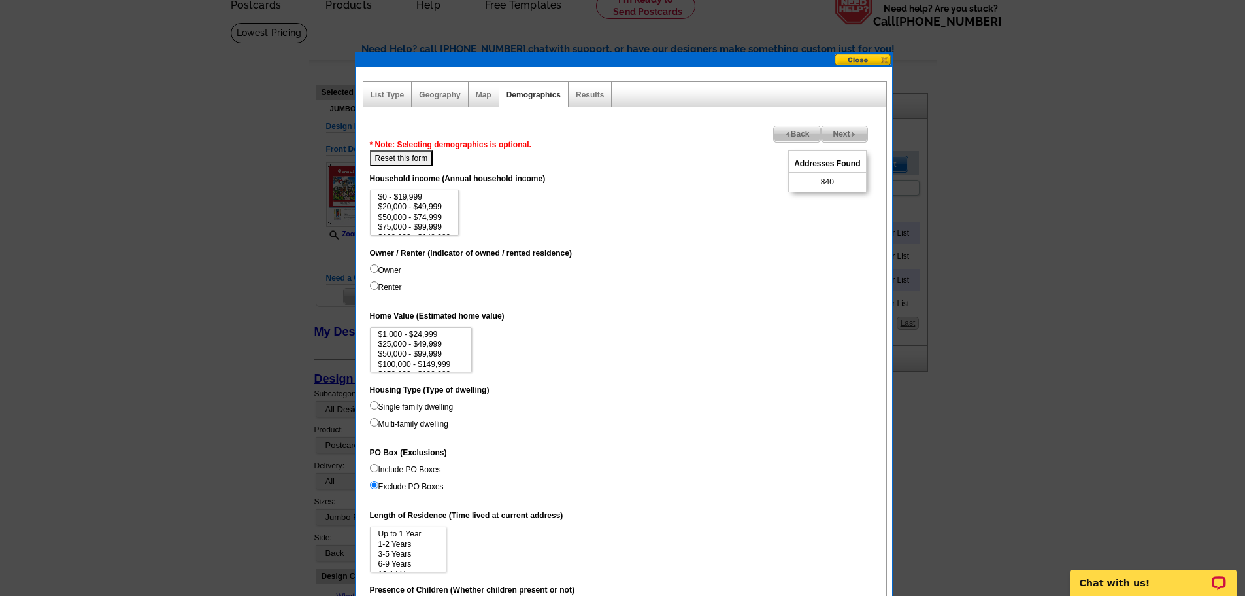
click at [373, 275] on label "Owner" at bounding box center [385, 270] width 31 height 12
click at [373, 273] on input "Owner" at bounding box center [374, 268] width 8 height 8
radio input "true"
click at [403, 215] on option "$250,000 - $499,999" at bounding box center [414, 215] width 75 height 10
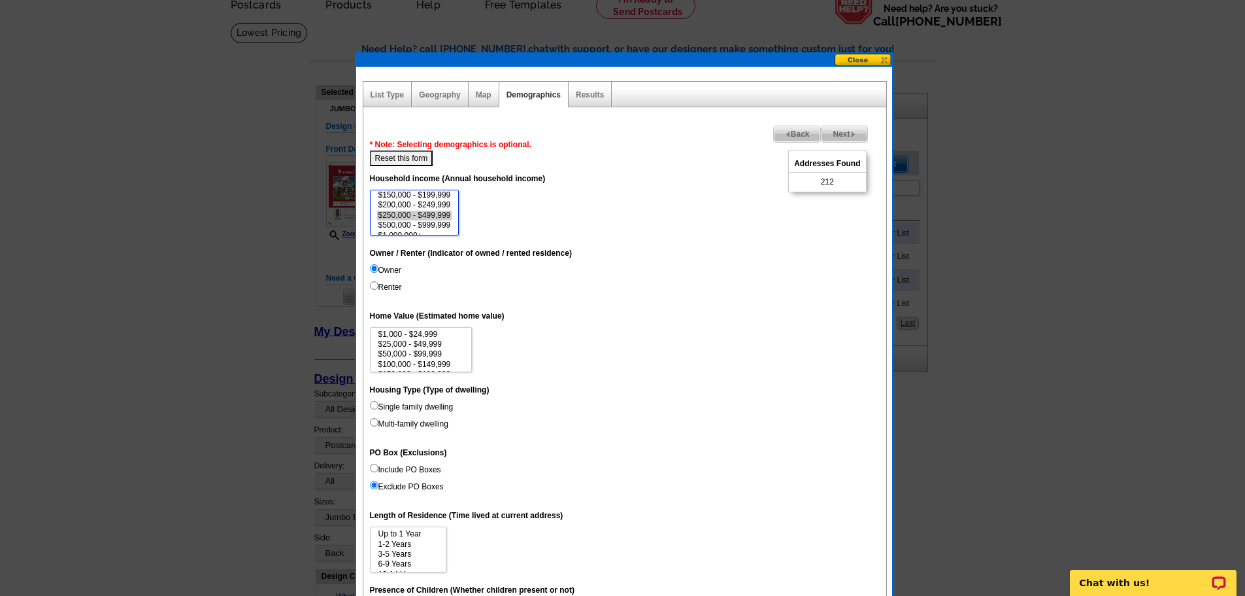
click at [443, 225] on option "$500,000 - $999,999" at bounding box center [414, 225] width 75 height 10
select select "250000-499999"
click at [418, 226] on option "$1,000,000+" at bounding box center [414, 228] width 75 height 10
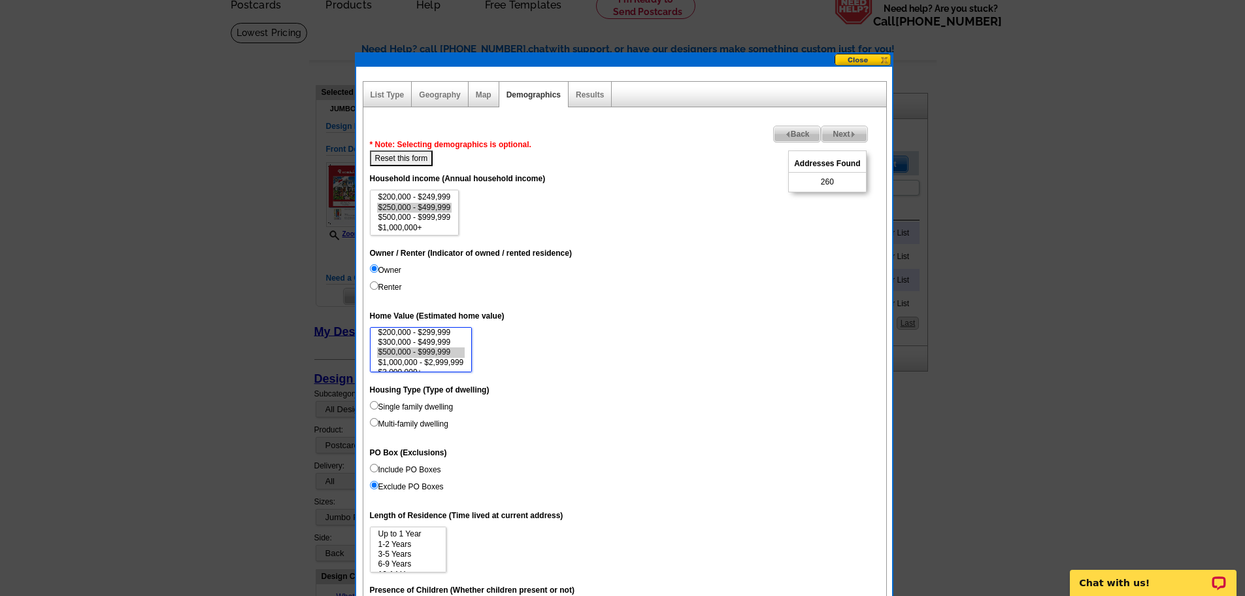
click at [404, 352] on option "$500,000 - $999,999" at bounding box center [421, 352] width 88 height 10
click at [419, 365] on option "$1,000,000 - $2,999,999" at bounding box center [421, 363] width 88 height 10
select select "500000-999999"
click at [440, 364] on option "$3,000,000+" at bounding box center [421, 365] width 88 height 10
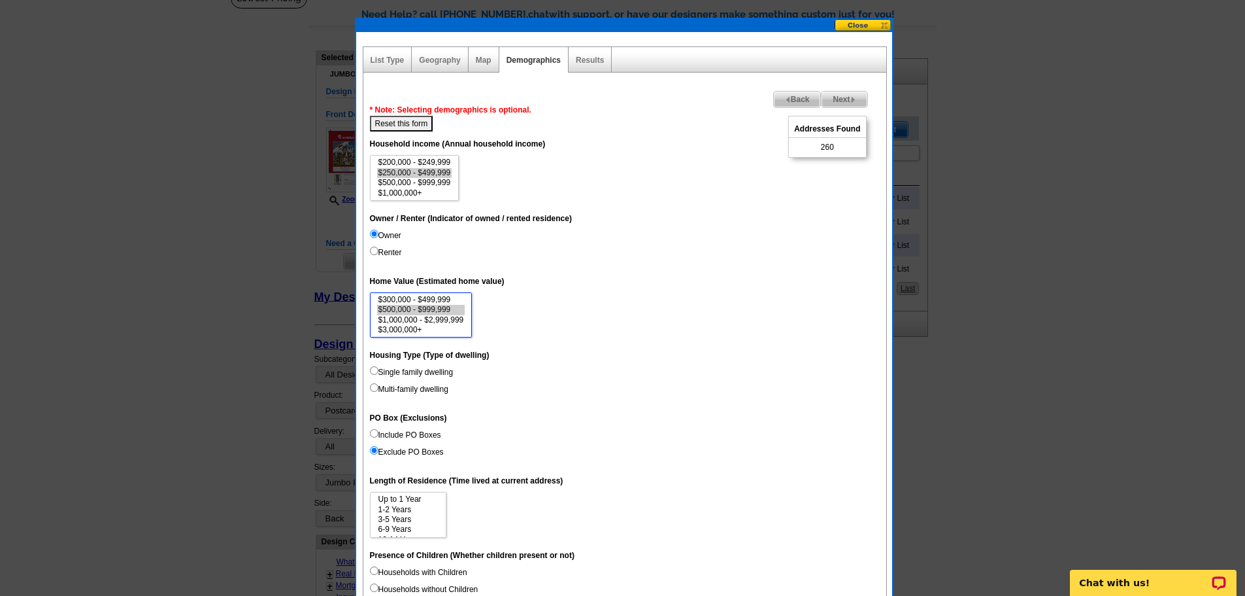
scroll to position [131, 0]
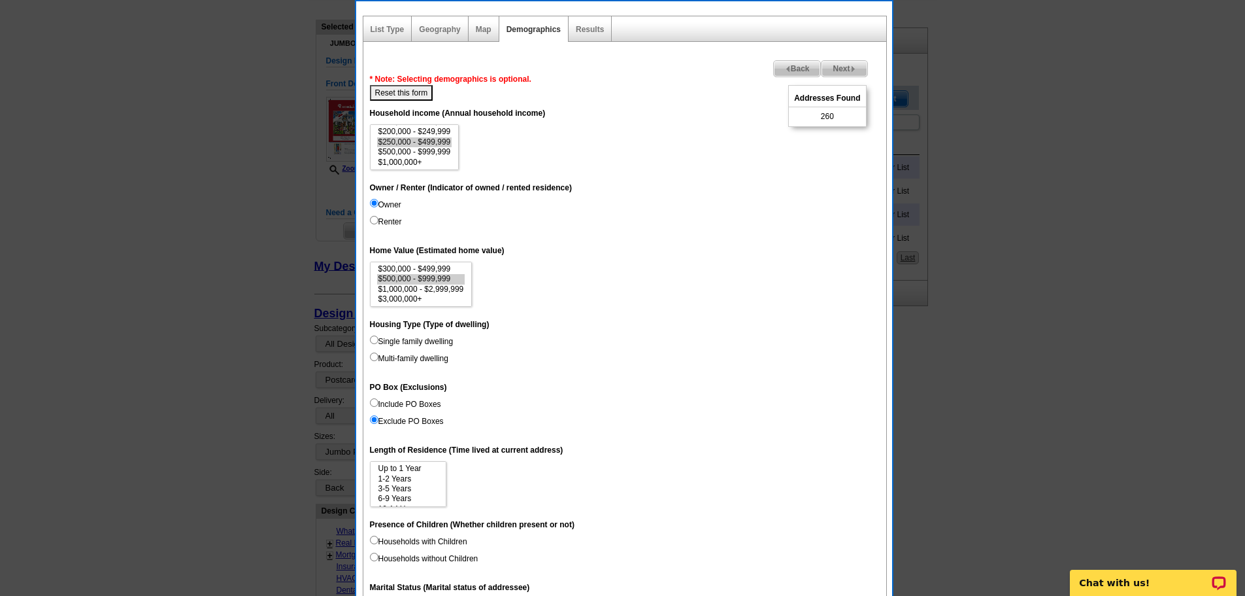
click at [375, 338] on input "Single family dwelling" at bounding box center [374, 339] width 8 height 8
radio input "true"
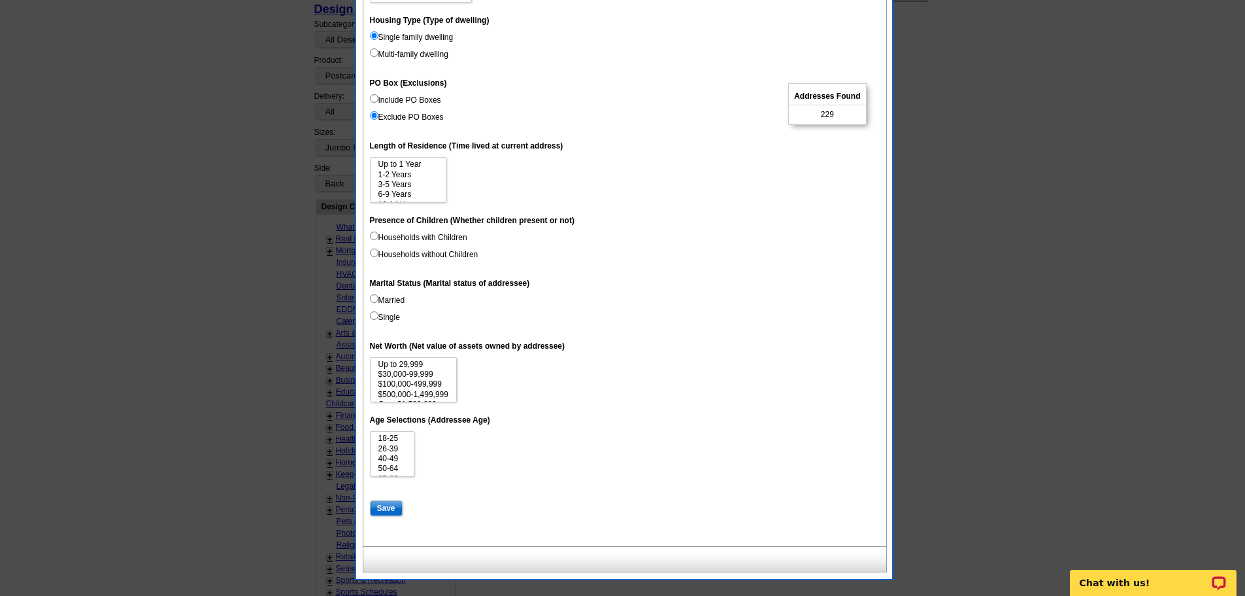
scroll to position [458, 0]
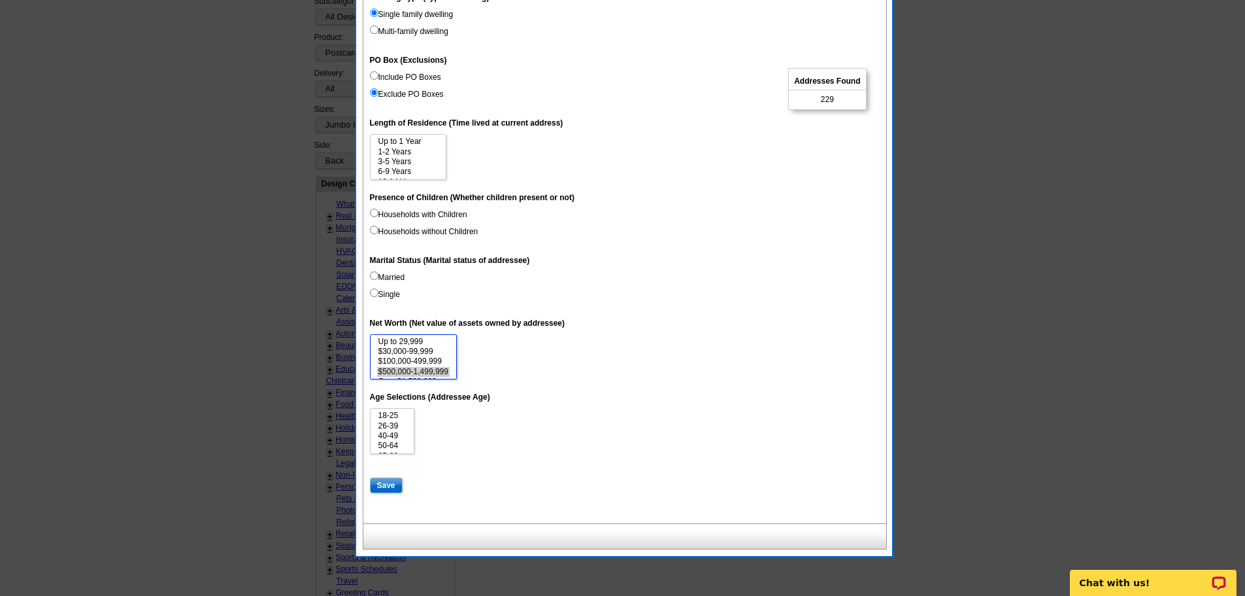
click at [439, 370] on option "$500,000-1,499,999" at bounding box center [413, 372] width 73 height 10
click at [433, 372] on option "Over $1,500,000" at bounding box center [413, 372] width 73 height 10
select select "100000-499999"
click at [426, 349] on option "$100,000-499,999" at bounding box center [413, 351] width 73 height 10
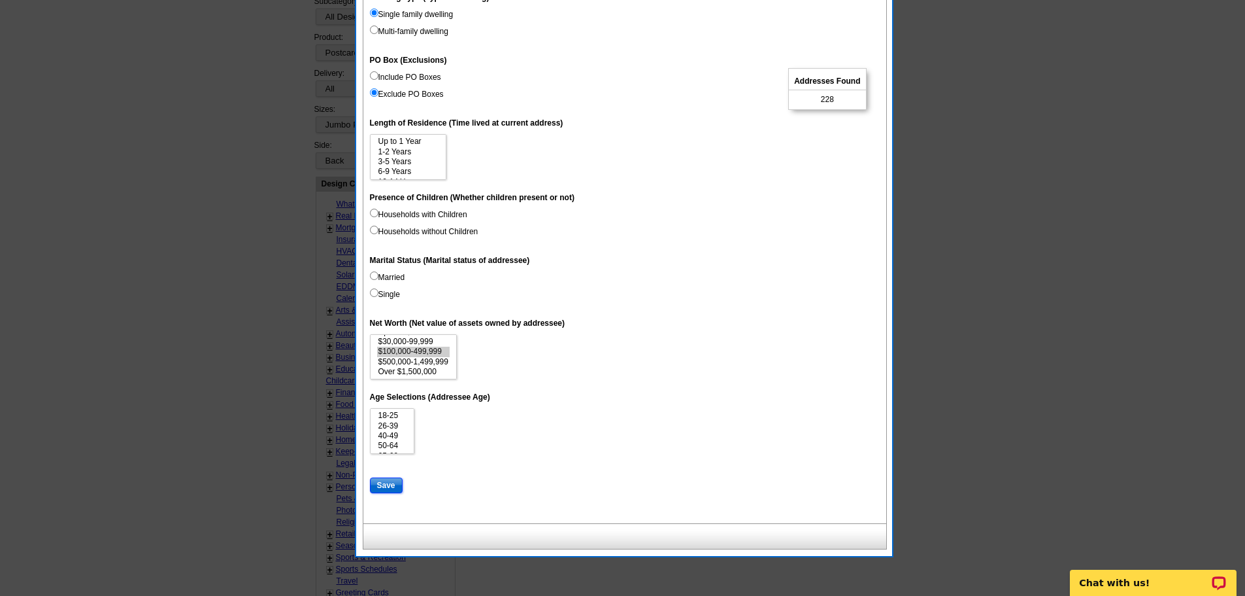
click at [388, 485] on input "Save" at bounding box center [386, 485] width 33 height 16
select select
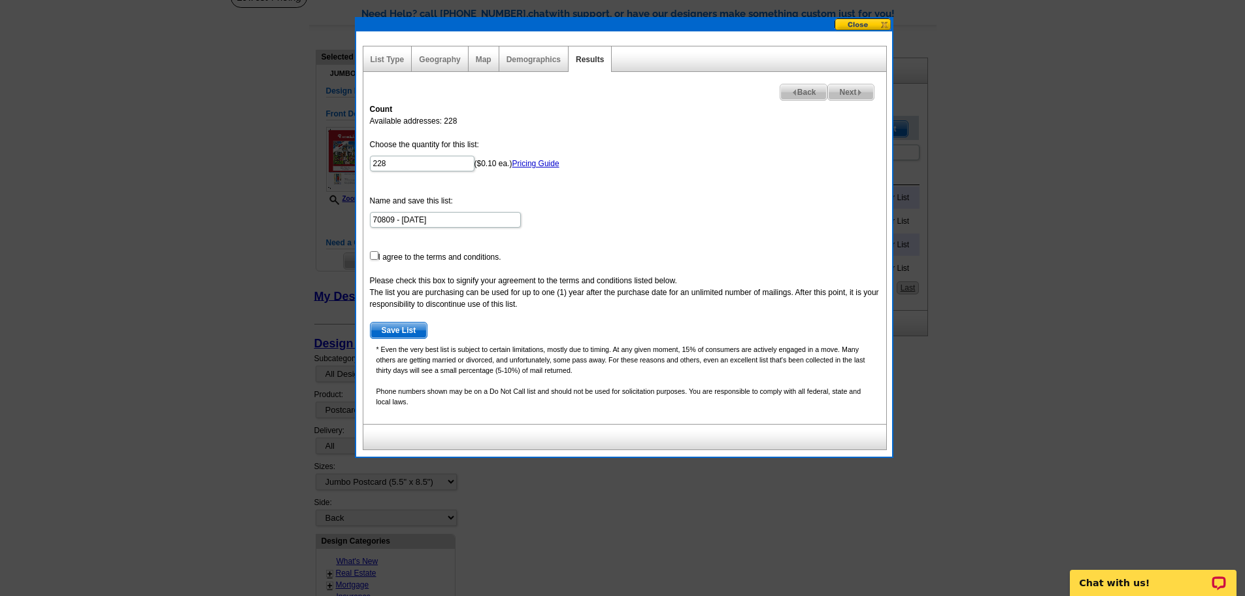
scroll to position [65, 0]
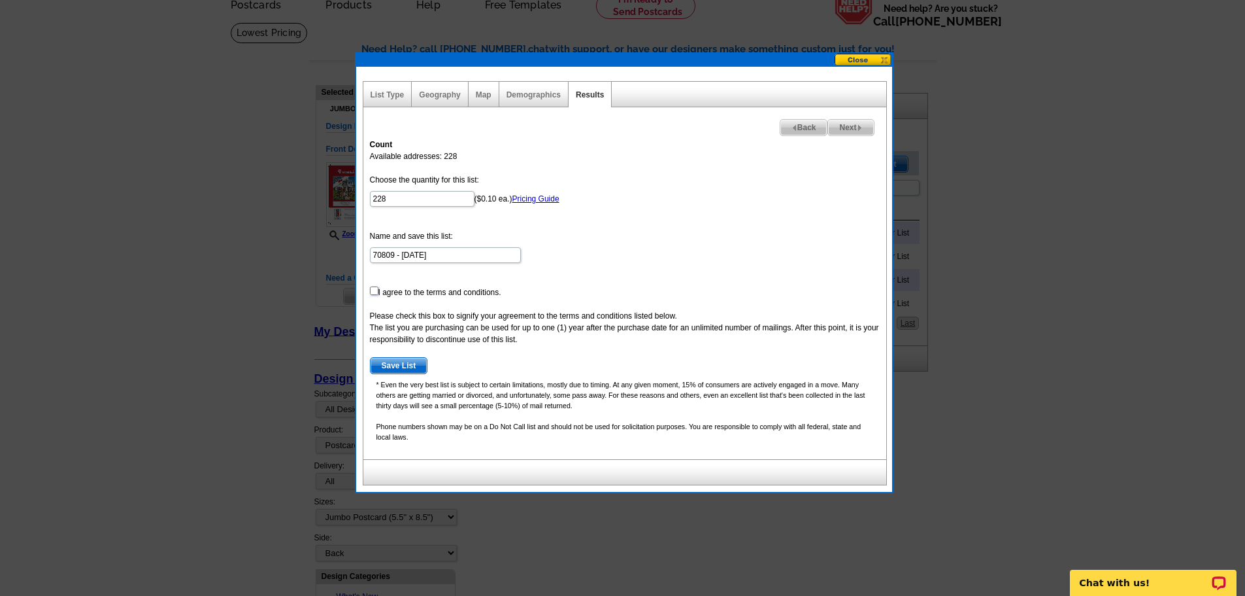
click at [371, 289] on input "checkbox" at bounding box center [374, 290] width 8 height 8
checkbox input "true"
drag, startPoint x: 401, startPoint y: 254, endPoint x: 352, endPoint y: 257, distance: 48.5
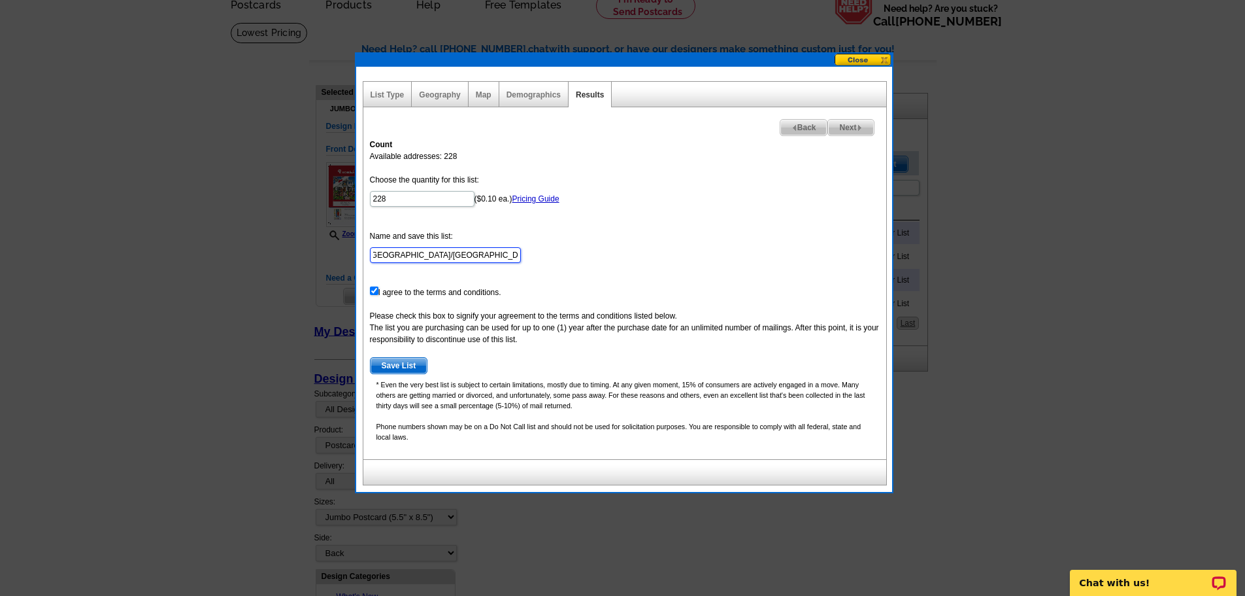
type input "Jefferson Place/Bocage/Bocage Lake 8-25"
click at [850, 127] on span "Next" at bounding box center [850, 128] width 45 height 16
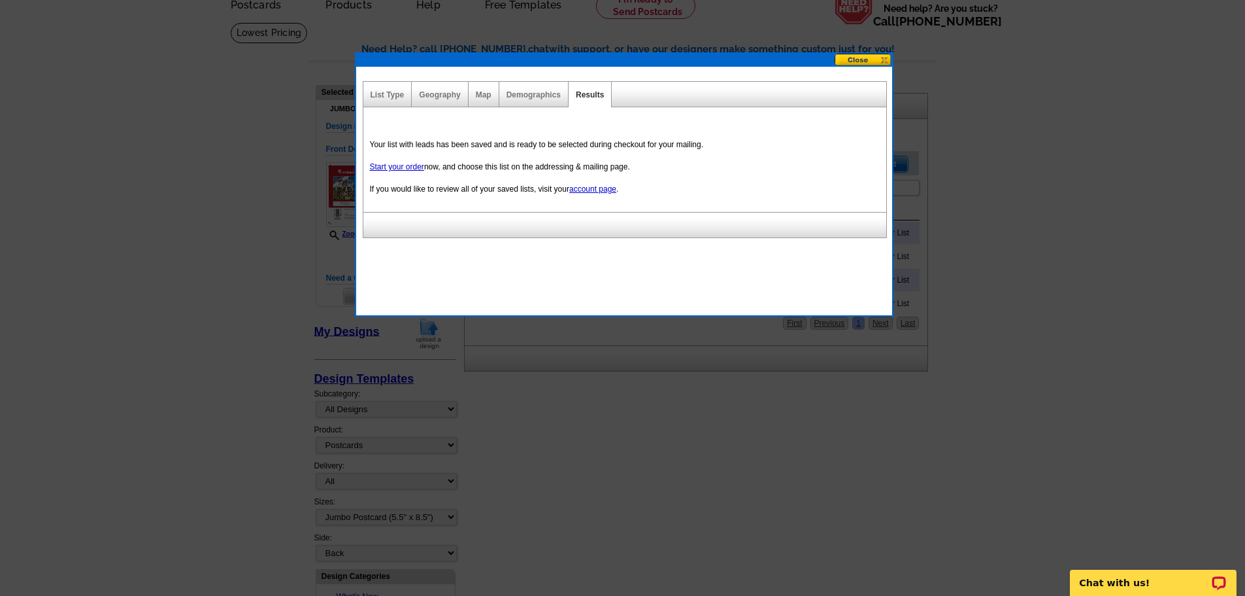
click at [864, 58] on button at bounding box center [864, 60] width 58 height 12
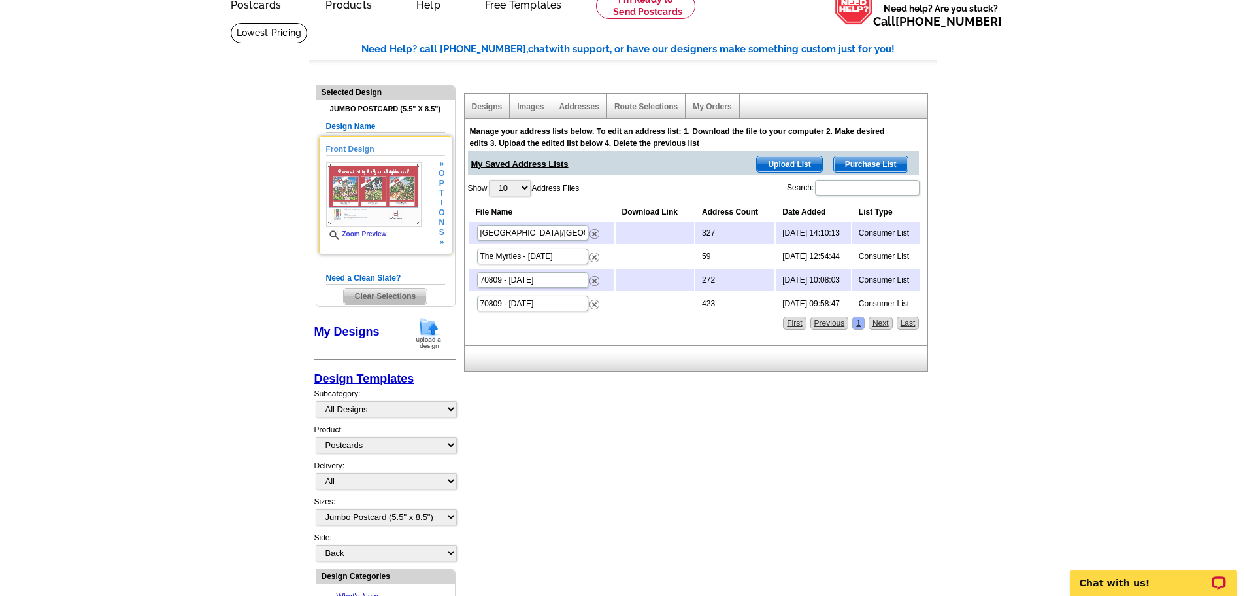
click at [380, 182] on img at bounding box center [373, 194] width 95 height 65
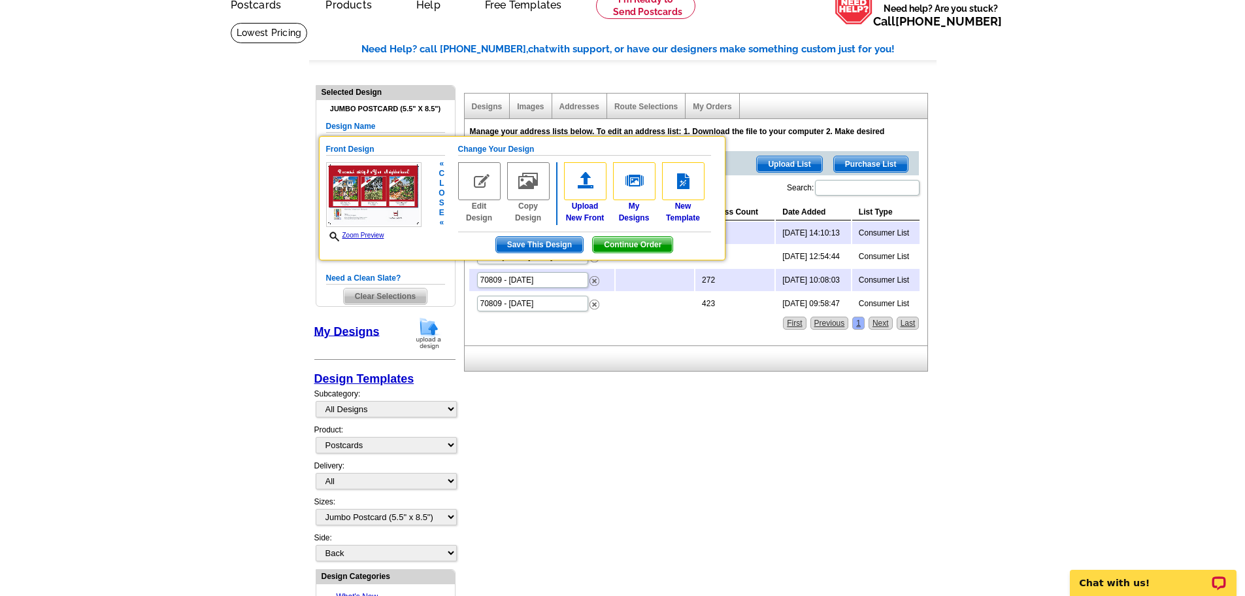
click at [473, 176] on img at bounding box center [479, 181] width 42 height 38
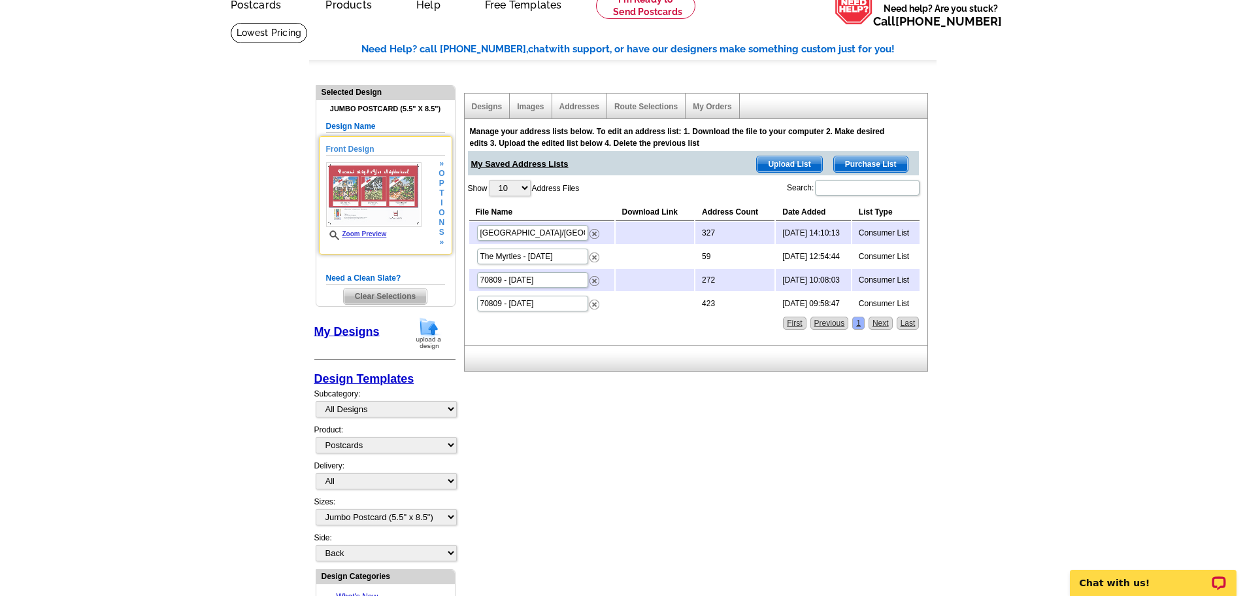
click at [373, 233] on link "Zoom Preview" at bounding box center [356, 233] width 61 height 7
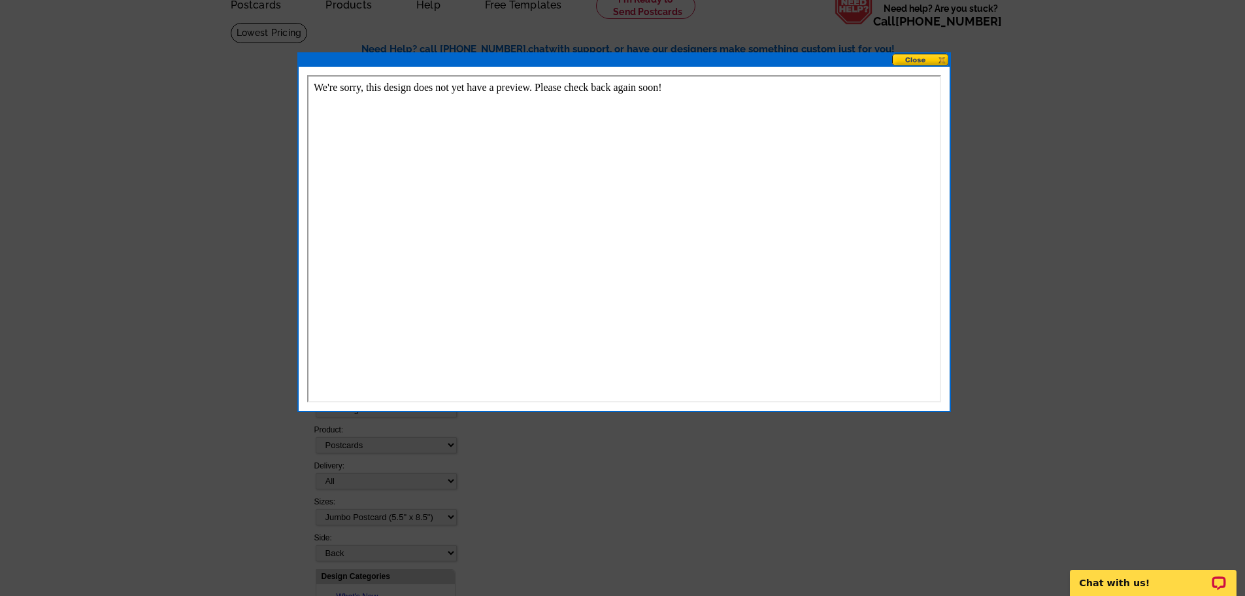
click at [918, 61] on button at bounding box center [921, 60] width 58 height 12
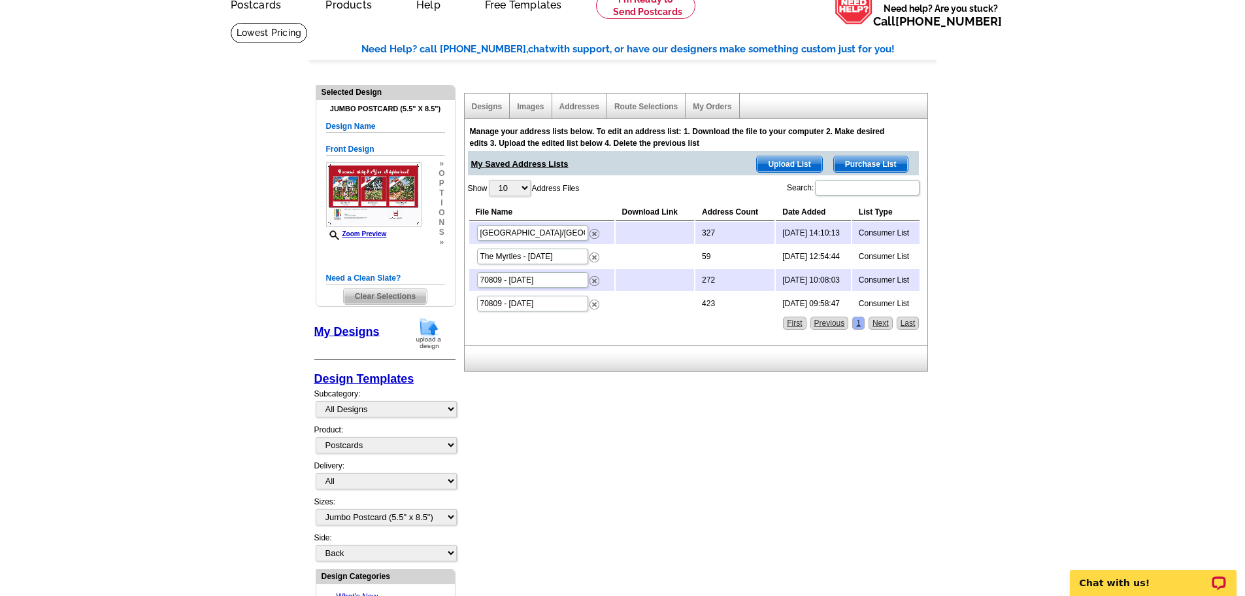
click at [350, 332] on link "My Designs" at bounding box center [346, 330] width 65 height 13
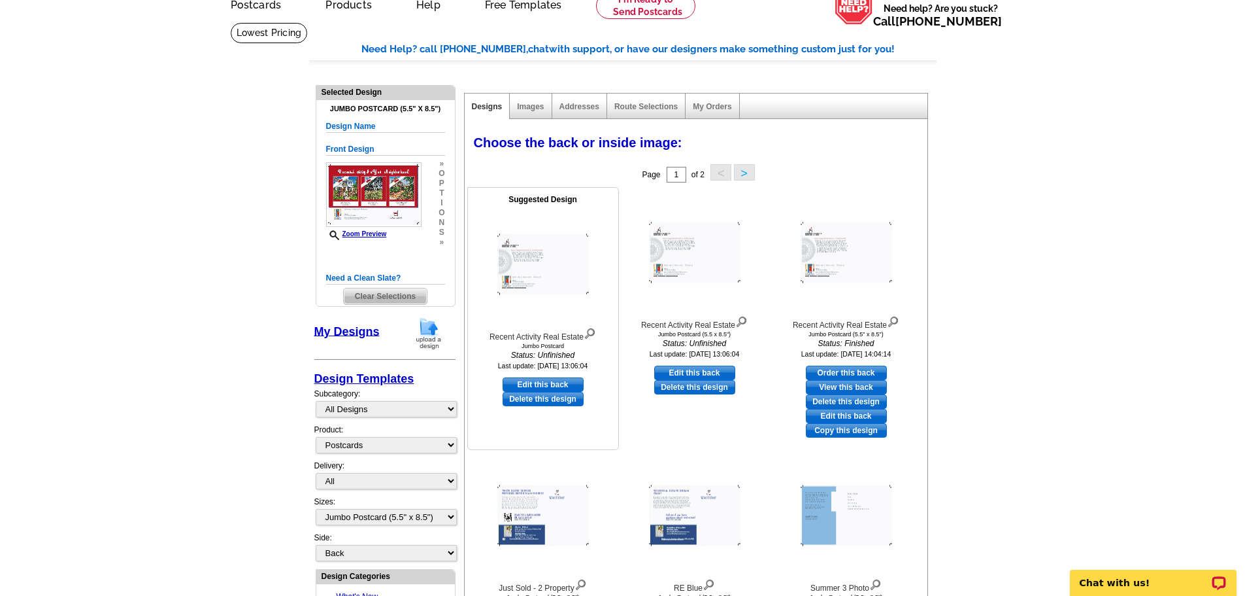
click at [527, 273] on img at bounding box center [543, 263] width 92 height 61
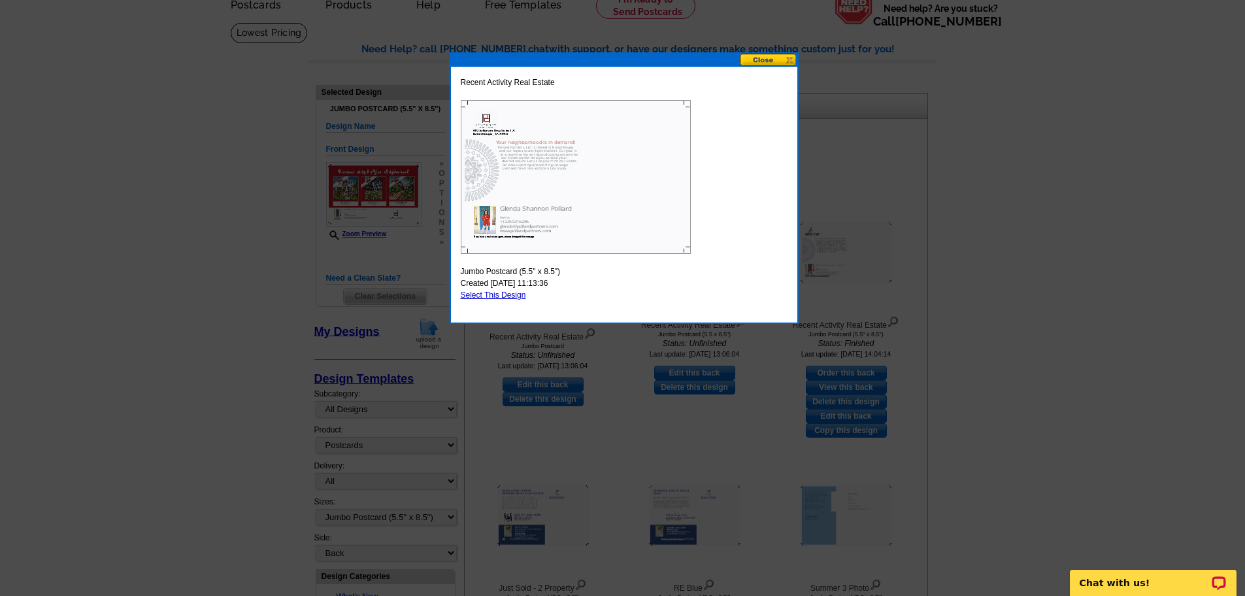
click at [759, 58] on button at bounding box center [769, 60] width 58 height 12
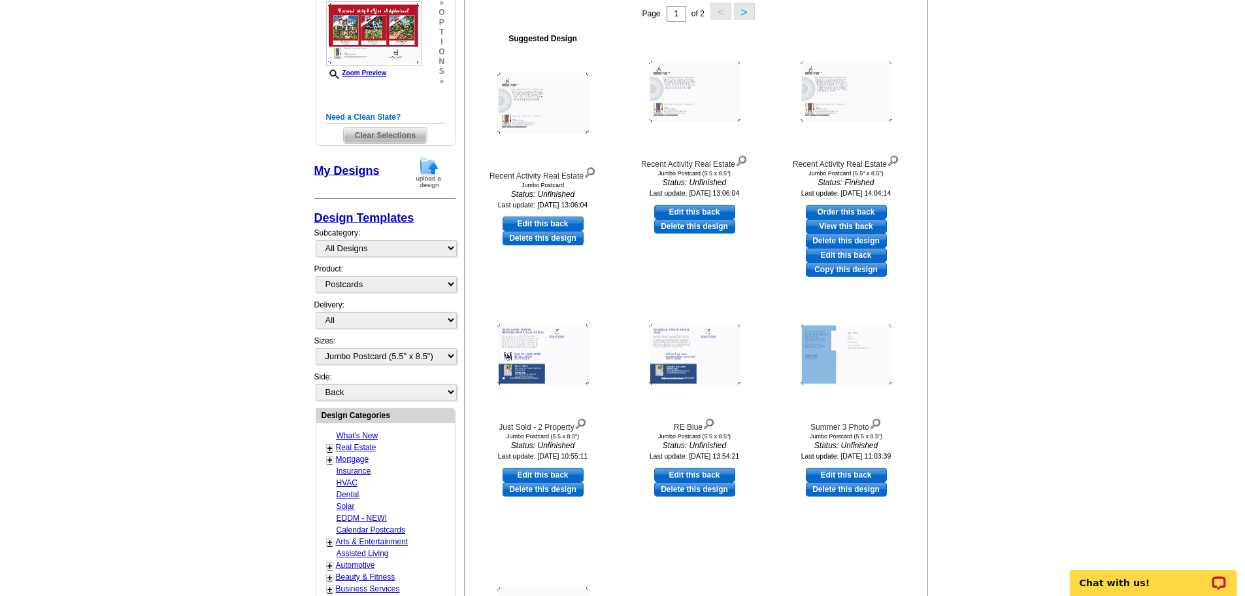
scroll to position [196, 0]
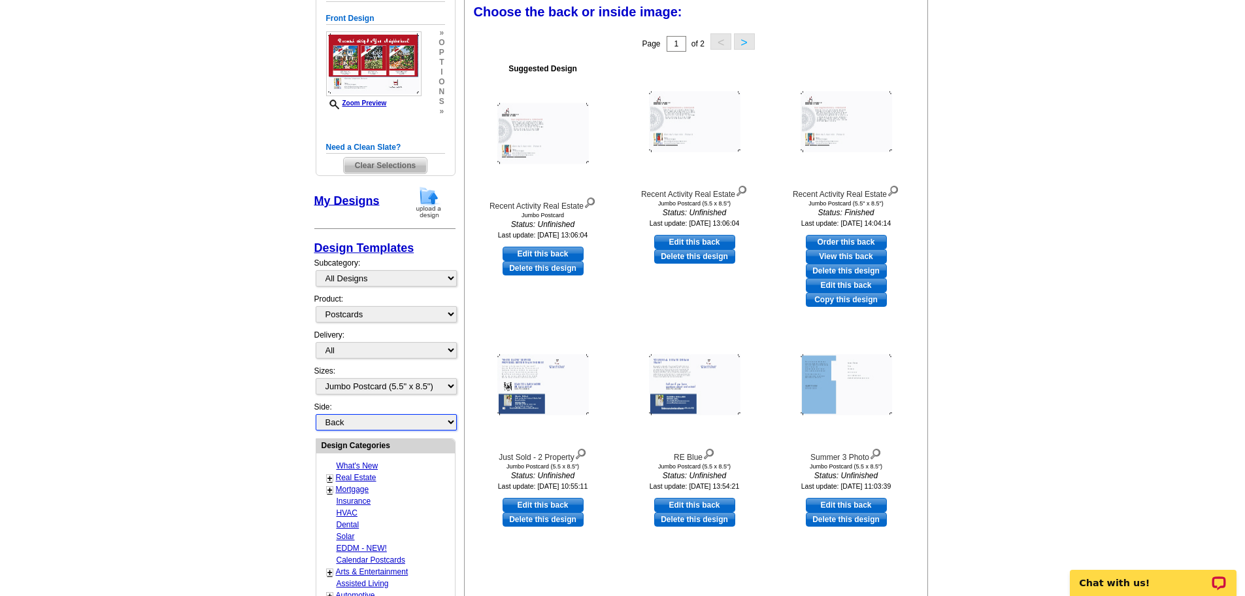
click at [452, 419] on select "Front Back" at bounding box center [386, 422] width 141 height 16
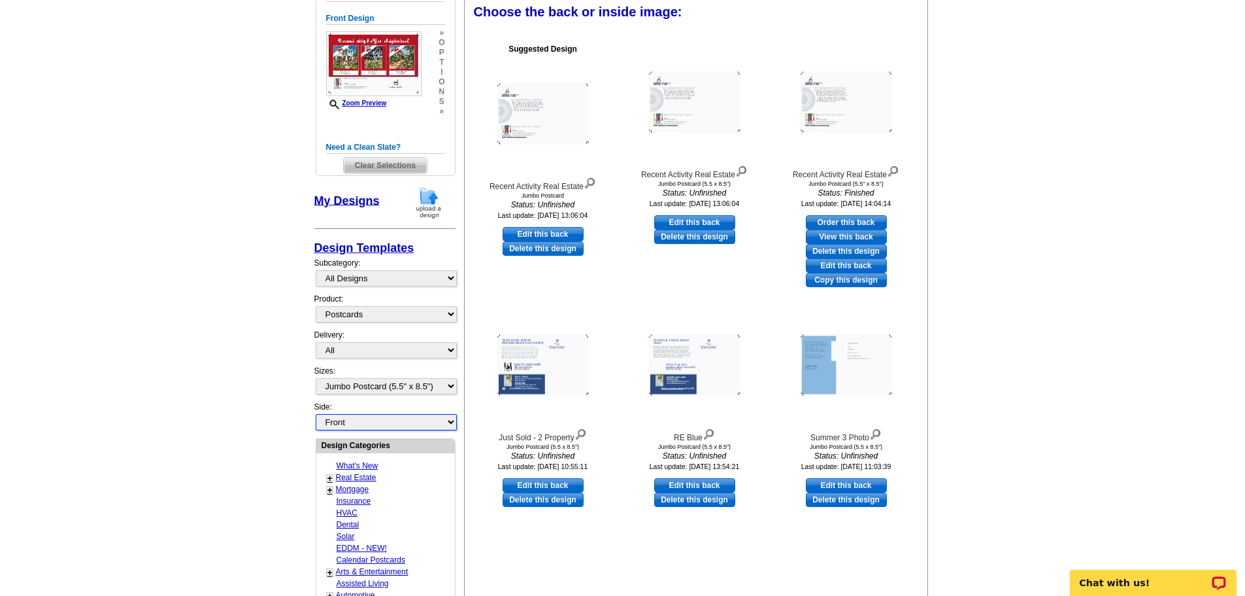
click at [316, 414] on select "Front Back" at bounding box center [386, 422] width 141 height 16
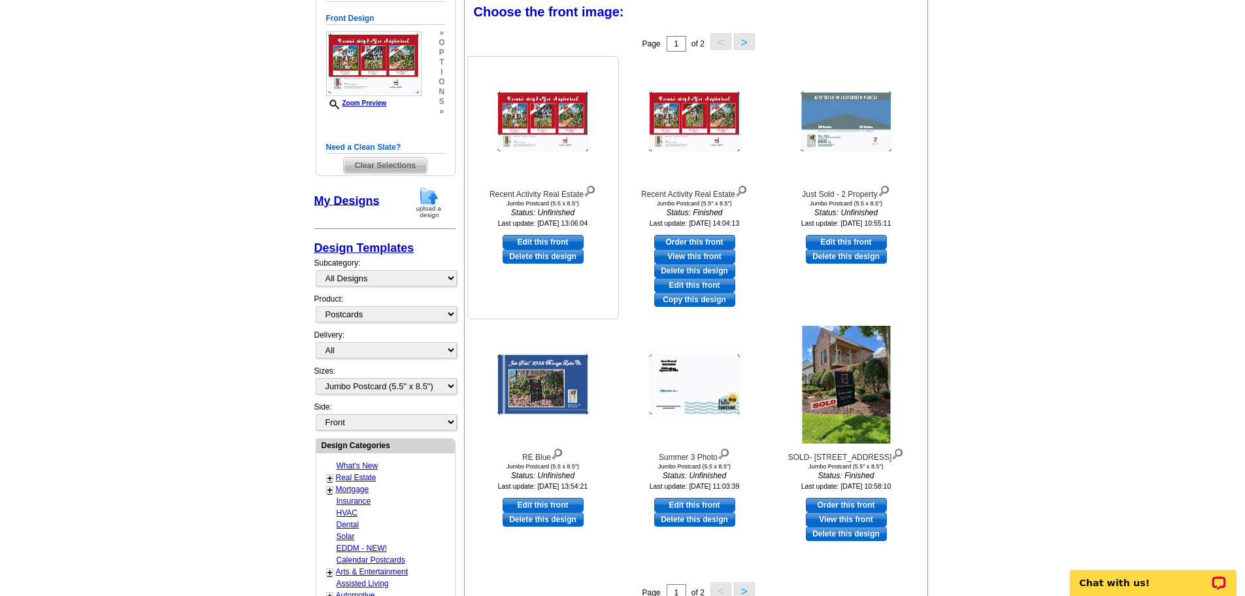
click at [547, 124] on img at bounding box center [543, 121] width 92 height 61
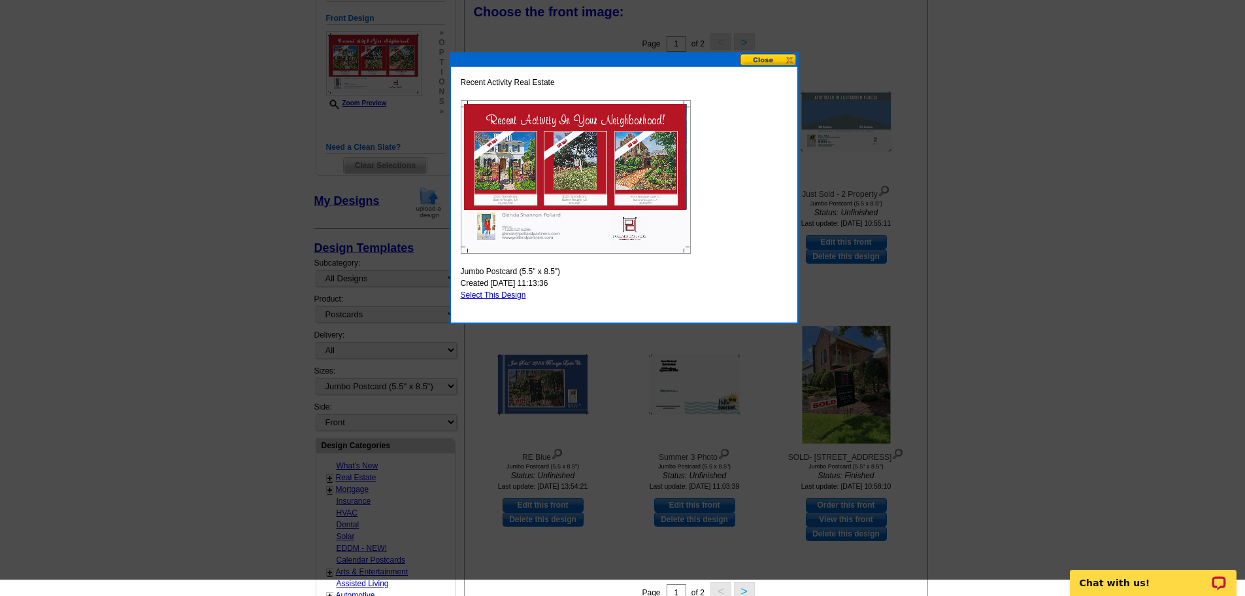
scroll to position [131, 0]
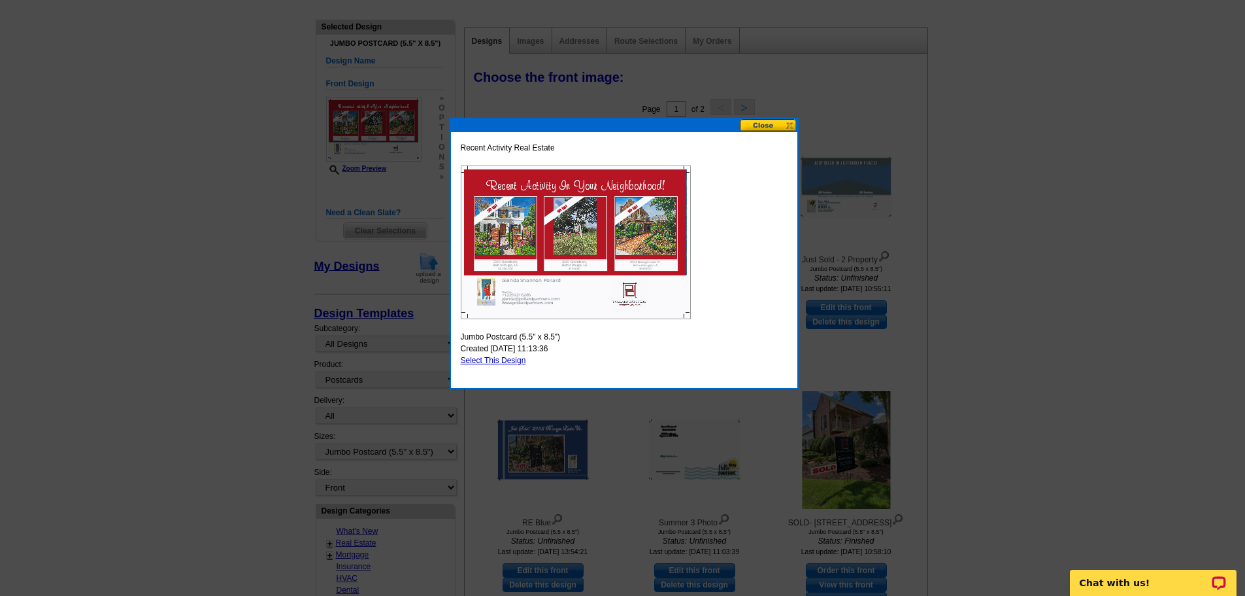
click at [577, 267] on img at bounding box center [576, 242] width 230 height 154
click at [498, 364] on link "Select This Design" at bounding box center [493, 360] width 65 height 9
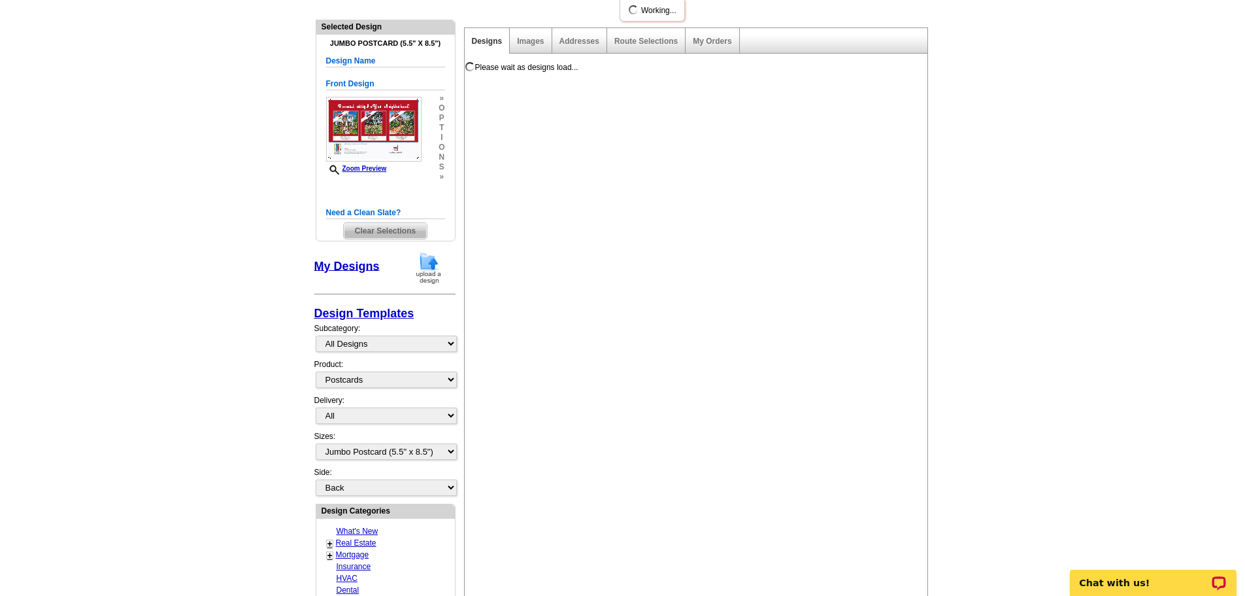
scroll to position [0, 0]
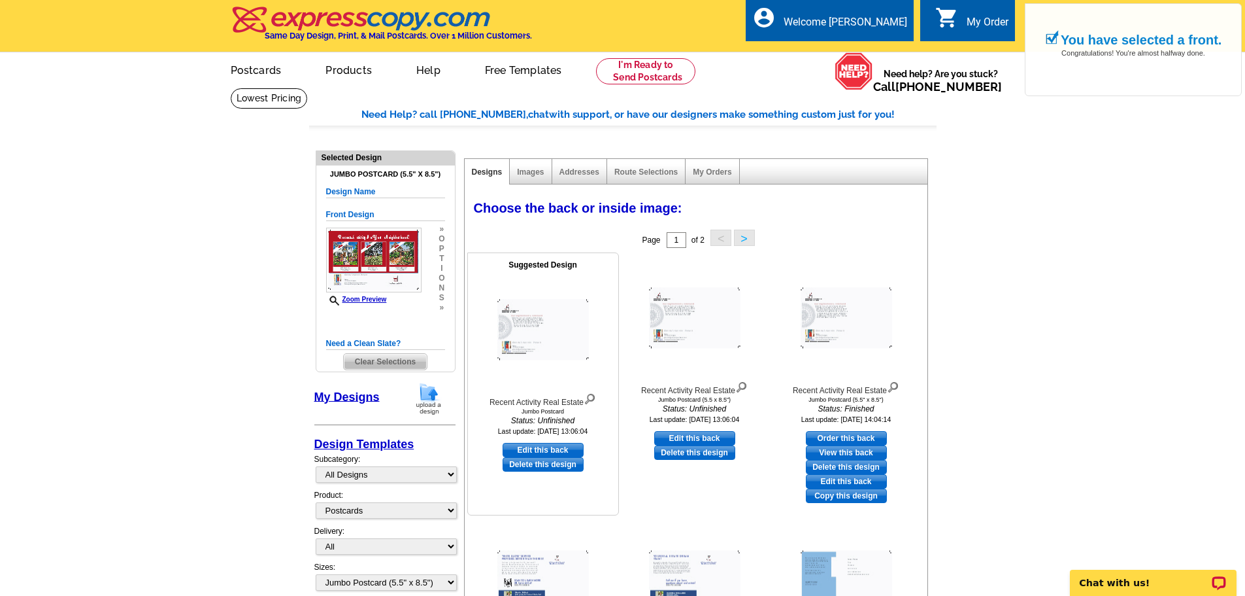
click at [546, 338] on img at bounding box center [543, 329] width 92 height 61
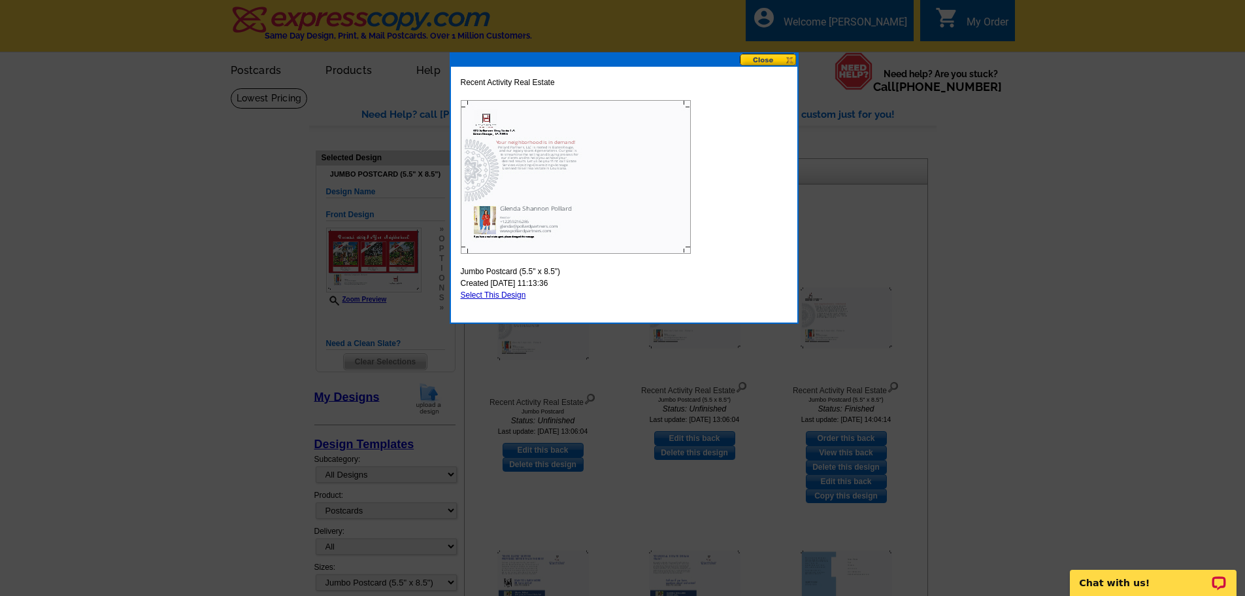
click at [489, 295] on link "Select This Design" at bounding box center [493, 294] width 65 height 9
select select "front"
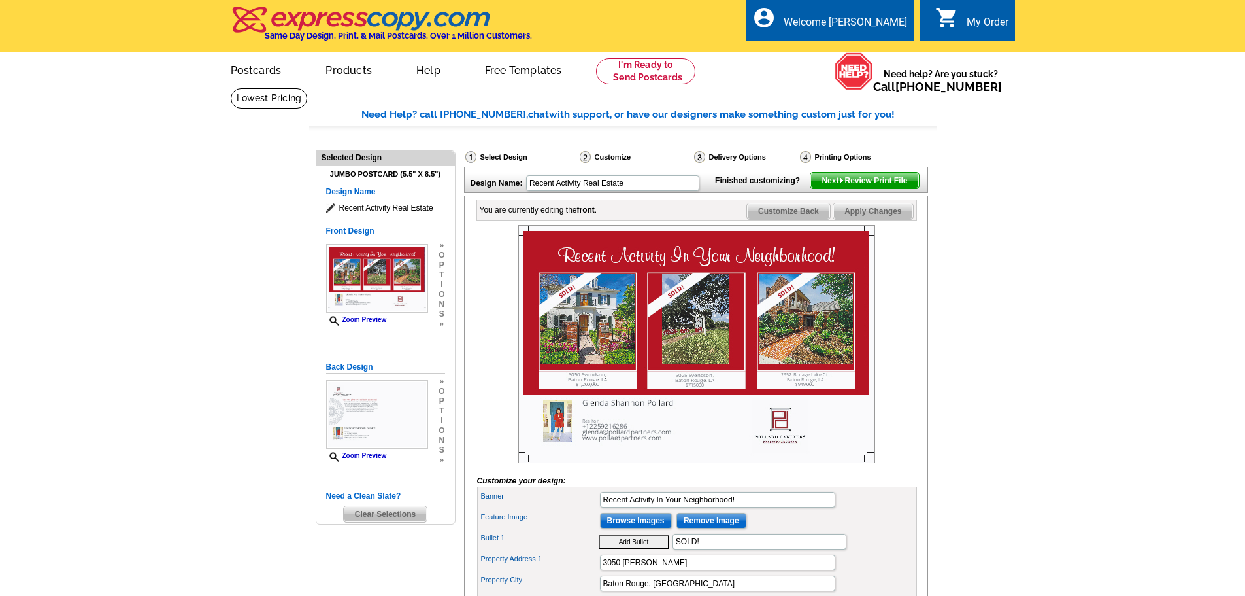
click at [871, 188] on span "Next Review Print File" at bounding box center [865, 181] width 108 height 16
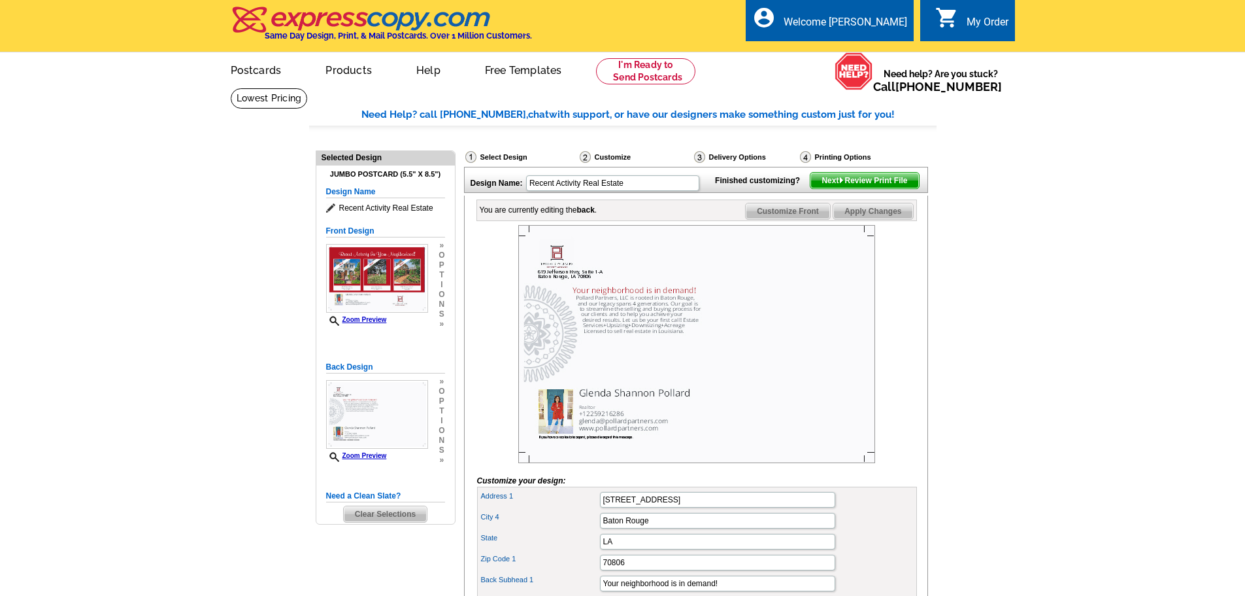
click at [870, 188] on span "Next Review Print File" at bounding box center [865, 181] width 108 height 16
